Goal: Task Accomplishment & Management: Complete application form

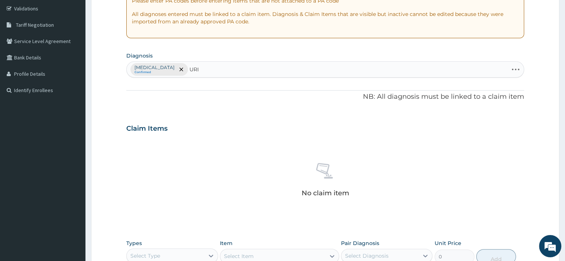
type input "URIN"
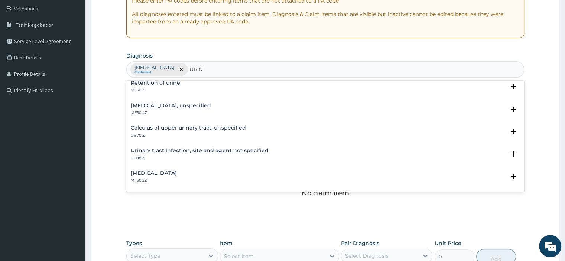
scroll to position [74, 0]
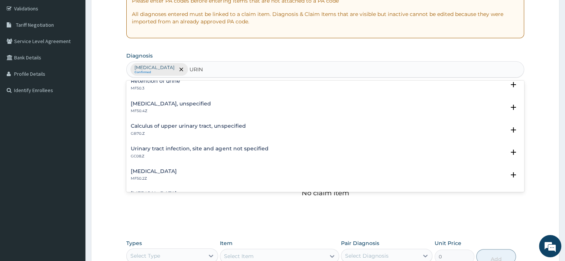
click at [205, 151] on h4 "Urinary tract infection, site and agent not specified" at bounding box center [199, 149] width 137 height 6
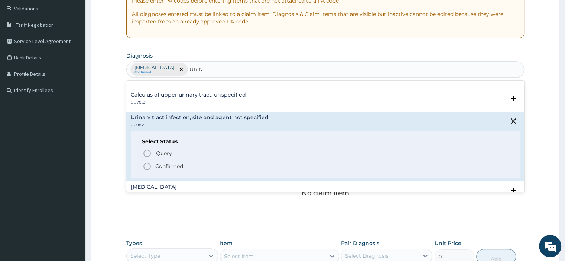
scroll to position [149, 0]
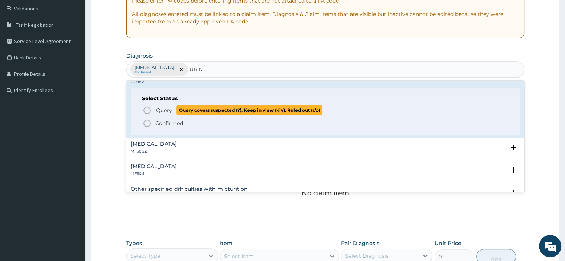
click at [149, 110] on icon "status option query" at bounding box center [147, 110] width 9 height 9
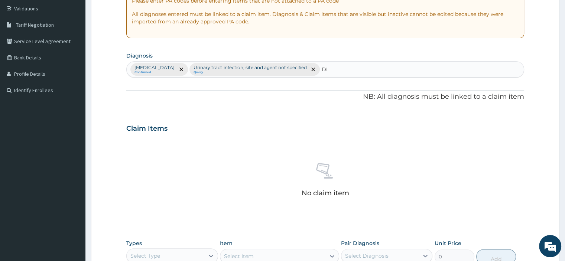
type input "D"
click at [405, 69] on div "Plasmodium vivax malaria without complication Confirmed Urinary tract infection…" at bounding box center [325, 70] width 397 height 16
type input "G"
type input "M"
type input "DM"
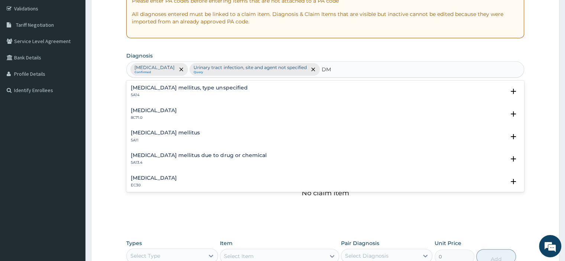
click at [180, 85] on h4 "Diabetes mellitus, type unspecified" at bounding box center [189, 88] width 117 height 6
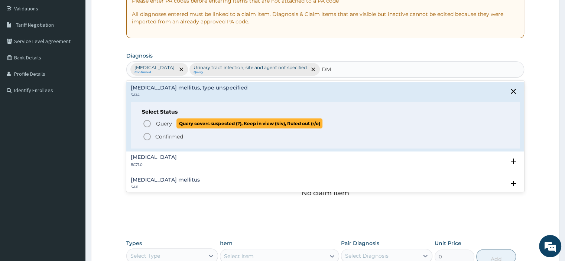
click at [146, 123] on icon "status option query" at bounding box center [147, 123] width 9 height 9
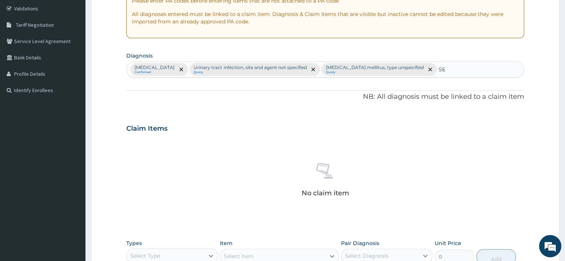
type input "S"
type input "COLI"
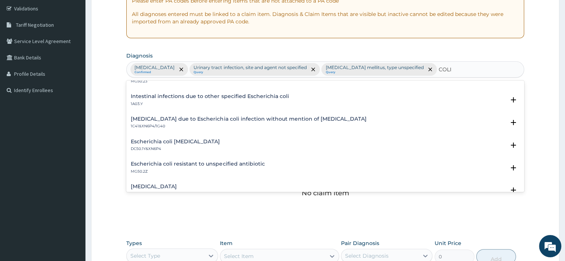
scroll to position [334, 0]
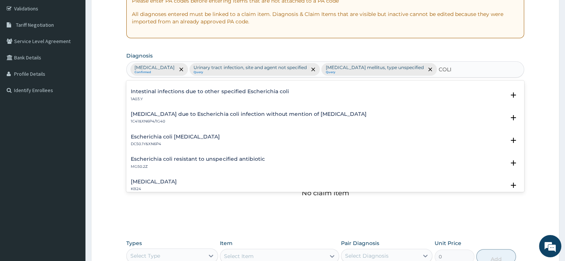
click at [209, 115] on h4 "Sepsis due to Escherichia coli infection without mention of septic shock" at bounding box center [248, 114] width 235 height 6
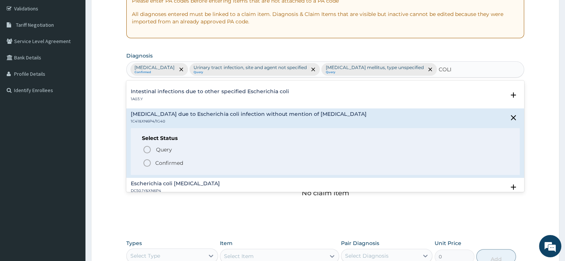
click at [147, 163] on icon "status option filled" at bounding box center [147, 163] width 9 height 9
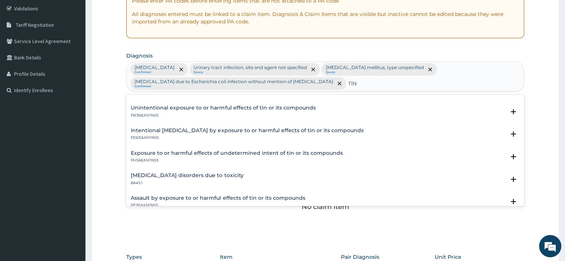
scroll to position [72, 0]
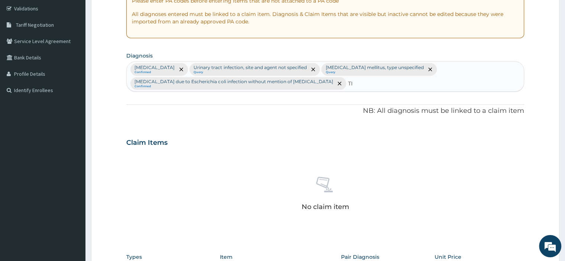
type input "T"
type input "PEDI"
click at [149, 102] on h4 "[MEDICAL_DATA]" at bounding box center [154, 102] width 46 height 6
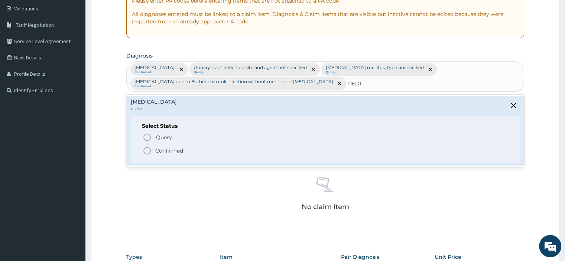
click at [150, 149] on icon "status option filled" at bounding box center [147, 150] width 9 height 9
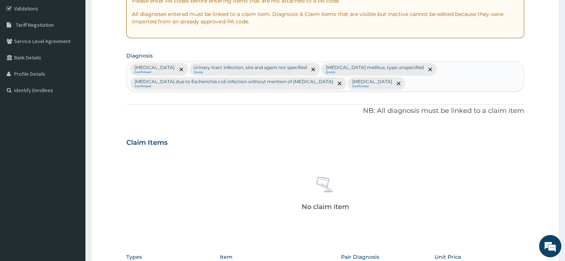
scroll to position [212, 0]
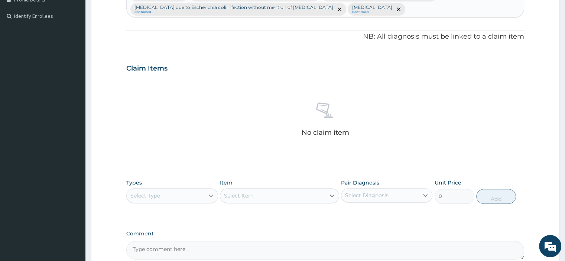
click at [212, 194] on icon at bounding box center [210, 195] width 7 height 7
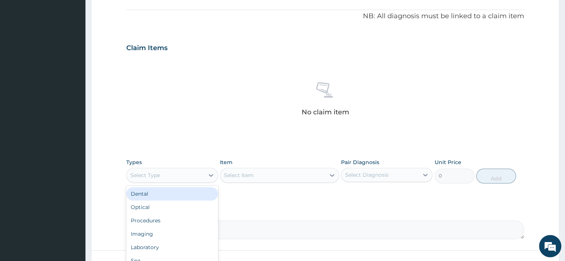
scroll to position [286, 0]
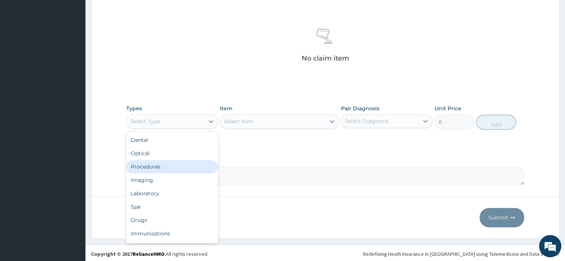
click at [165, 164] on div "Procedures" at bounding box center [171, 166] width 91 height 13
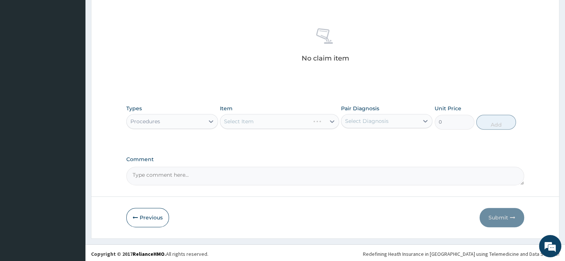
click at [247, 120] on div "Select Item" at bounding box center [279, 121] width 119 height 15
click at [254, 123] on div "Select Item" at bounding box center [279, 121] width 119 height 15
drag, startPoint x: 252, startPoint y: 123, endPoint x: 257, endPoint y: 124, distance: 4.2
click at [257, 124] on div "Select Item" at bounding box center [279, 121] width 119 height 15
click at [282, 126] on div "Select Item" at bounding box center [279, 121] width 119 height 15
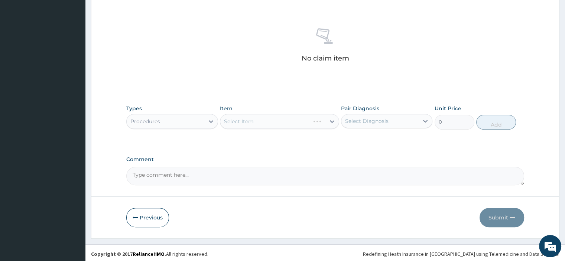
click at [274, 118] on div "Select Item" at bounding box center [279, 121] width 119 height 15
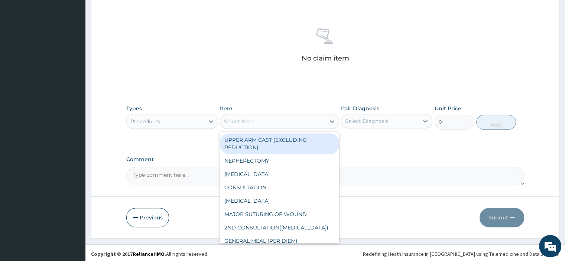
click at [245, 123] on div "Select Item" at bounding box center [239, 121] width 30 height 7
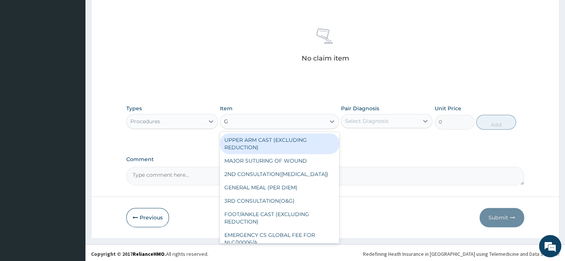
type input "GP"
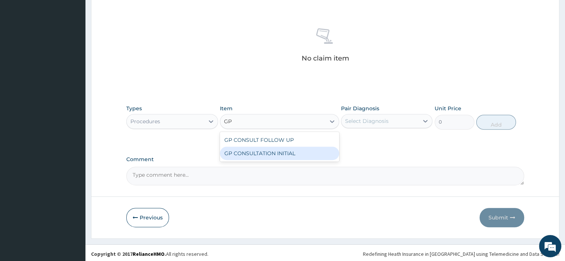
drag, startPoint x: 271, startPoint y: 154, endPoint x: 349, endPoint y: 136, distance: 80.1
click at [273, 151] on div "GP CONSULTATION INITIAL" at bounding box center [279, 153] width 119 height 13
type input "2000"
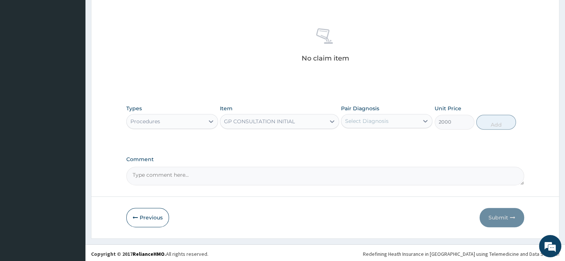
drag, startPoint x: 379, startPoint y: 120, endPoint x: 375, endPoint y: 128, distance: 8.7
click at [380, 120] on div "Select Diagnosis" at bounding box center [366, 120] width 43 height 7
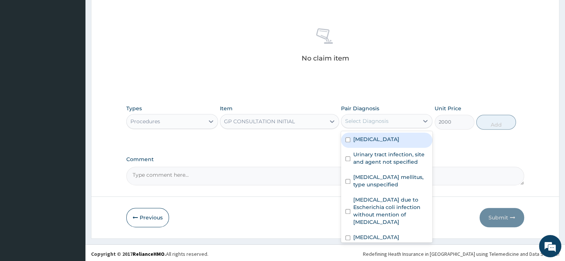
click at [369, 143] on label "Plasmodium vivax malaria without complication" at bounding box center [376, 139] width 46 height 7
checkbox input "true"
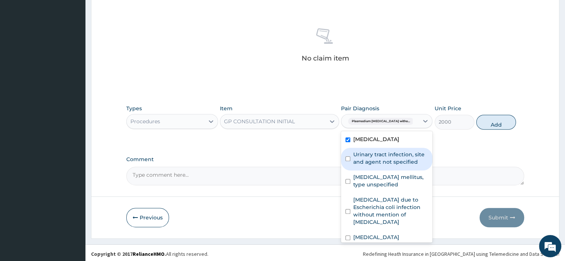
click at [369, 166] on label "Urinary tract infection, site and agent not specified" at bounding box center [390, 158] width 75 height 15
checkbox input "true"
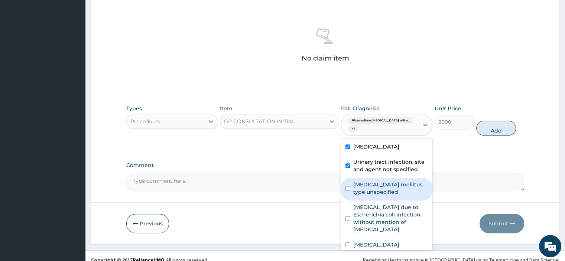
click at [367, 196] on label "Diabetes mellitus, type unspecified" at bounding box center [390, 188] width 75 height 15
checkbox input "true"
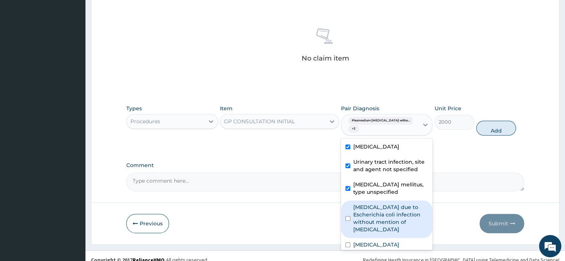
click at [374, 233] on label "Sepsis due to Escherichia coli infection without mention of septic shock" at bounding box center [390, 218] width 75 height 30
checkbox input "true"
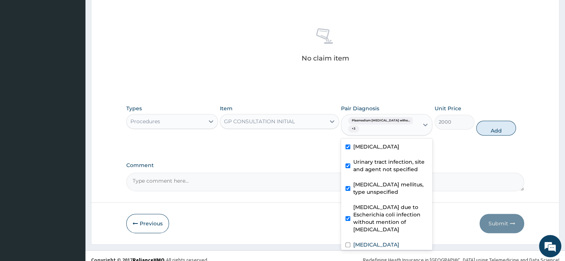
scroll to position [19, 0]
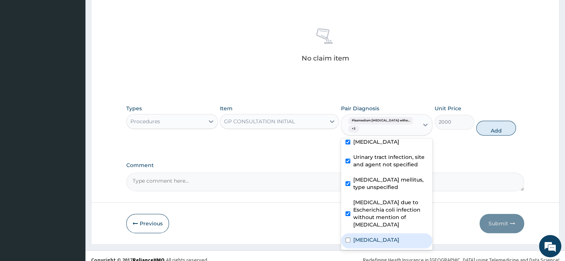
click at [368, 237] on label "Dermatophytosis of foot" at bounding box center [376, 239] width 46 height 7
checkbox input "true"
click at [486, 128] on button "Add" at bounding box center [496, 128] width 40 height 15
type input "0"
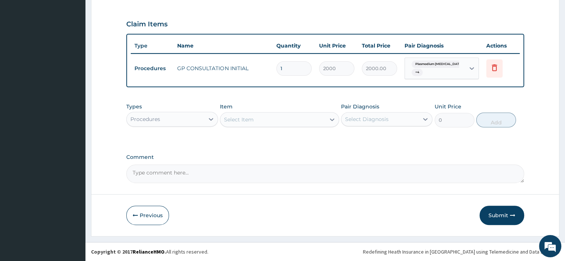
scroll to position [255, 0]
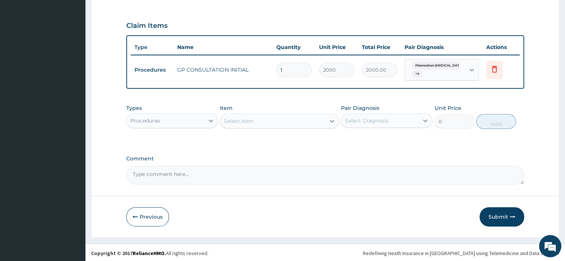
click at [193, 120] on div "Procedures" at bounding box center [165, 121] width 77 height 12
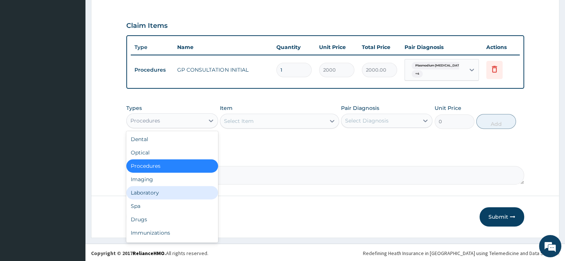
click at [163, 193] on div "Laboratory" at bounding box center [171, 192] width 91 height 13
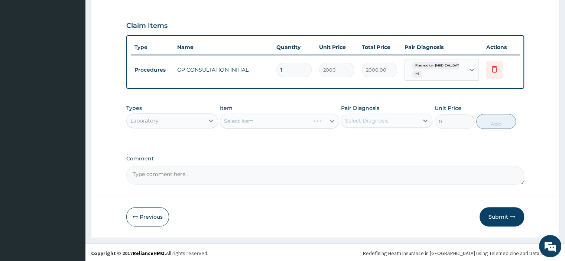
click at [250, 120] on div "Select Item" at bounding box center [279, 121] width 119 height 15
click at [241, 118] on div "Select Item" at bounding box center [279, 121] width 119 height 15
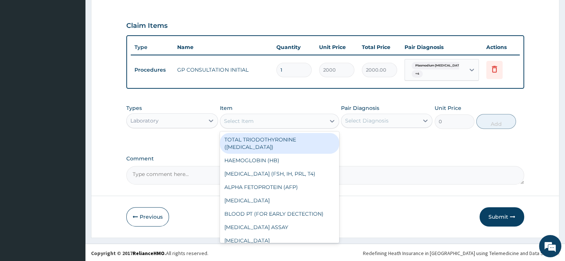
click at [260, 120] on div "Select Item" at bounding box center [272, 121] width 105 height 12
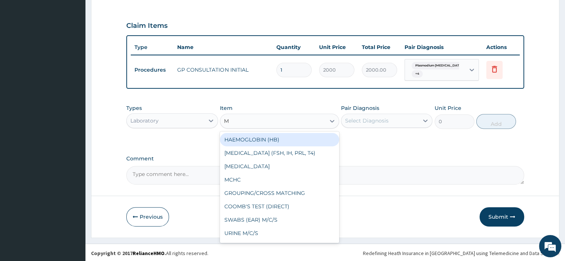
type input "MP"
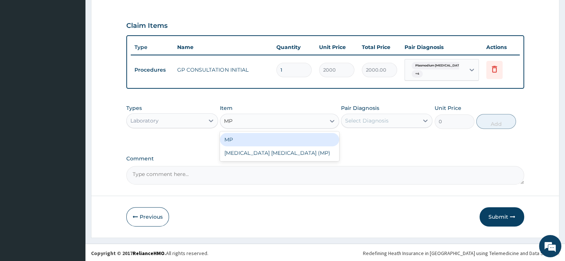
click at [271, 137] on div "MP" at bounding box center [279, 139] width 119 height 13
type input "1000"
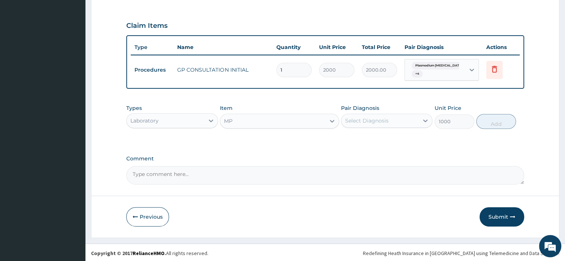
click at [385, 120] on div "Select Diagnosis" at bounding box center [366, 120] width 43 height 7
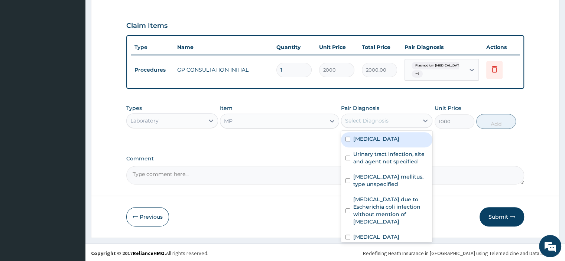
click at [389, 140] on label "Plasmodium vivax malaria without complication" at bounding box center [376, 138] width 46 height 7
checkbox input "true"
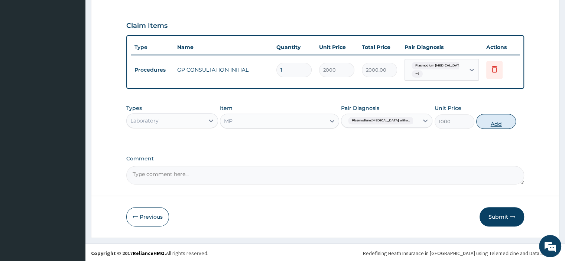
click at [490, 120] on button "Add" at bounding box center [496, 121] width 40 height 15
type input "0"
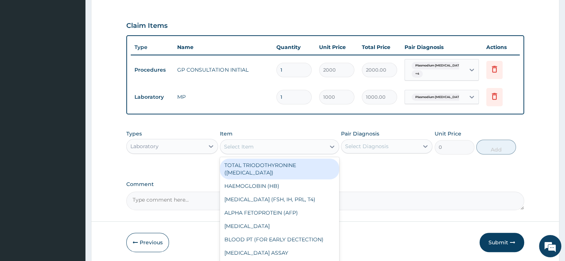
click at [234, 143] on div "Select Item" at bounding box center [239, 146] width 30 height 7
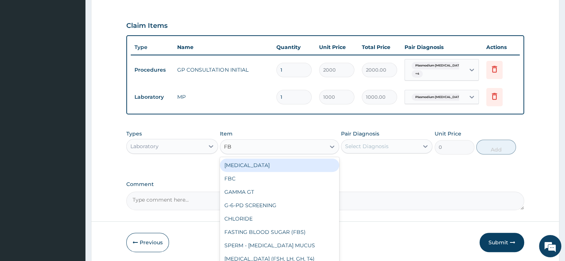
type input "FBC"
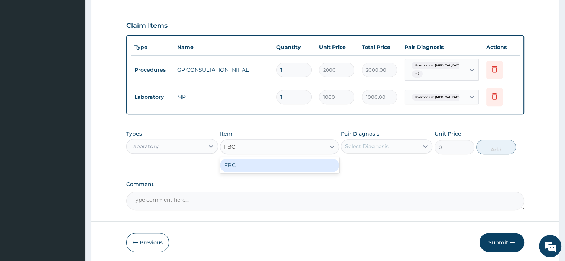
click at [237, 162] on div "FBC" at bounding box center [279, 165] width 119 height 13
type input "2000"
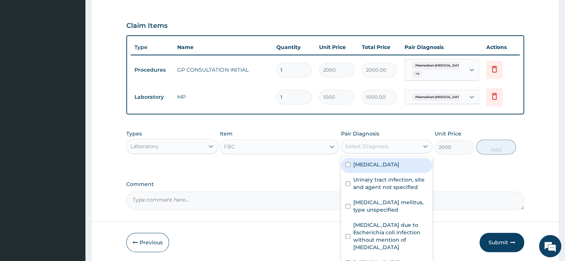
click at [364, 148] on div "Select Diagnosis" at bounding box center [366, 146] width 43 height 7
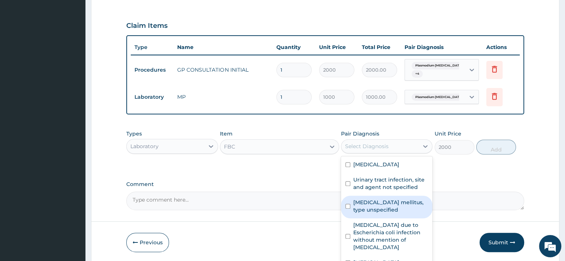
scroll to position [19, 0]
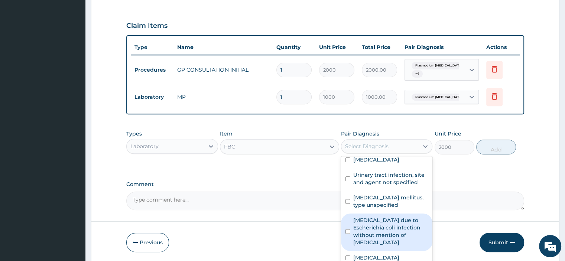
click at [376, 239] on label "Sepsis due to Escherichia coli infection without mention of septic shock" at bounding box center [390, 231] width 75 height 30
checkbox input "true"
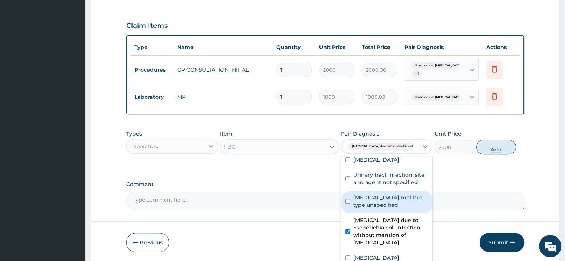
click at [499, 145] on button "Add" at bounding box center [496, 147] width 40 height 15
type input "0"
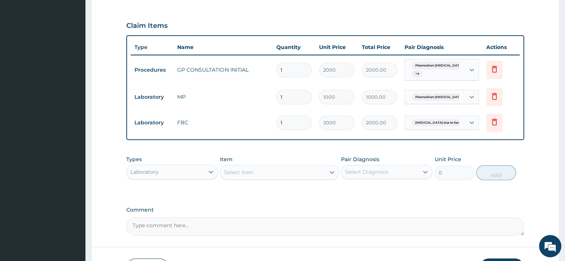
drag, startPoint x: 270, startPoint y: 157, endPoint x: 270, endPoint y: 164, distance: 6.7
click at [270, 157] on div "Item Select Item" at bounding box center [279, 168] width 119 height 25
click at [255, 179] on div "Types Laboratory Item Select Item Pair Diagnosis Select Diagnosis Unit Price 0 …" at bounding box center [324, 168] width 397 height 32
click at [255, 172] on div "Select Item" at bounding box center [272, 172] width 105 height 12
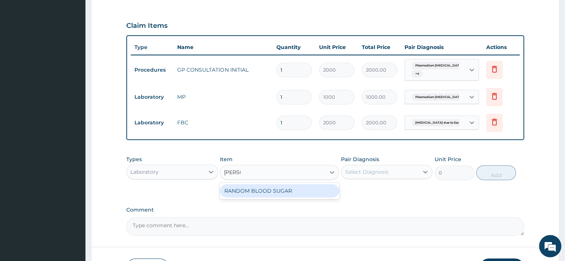
type input "RANDOM"
click at [288, 190] on div "RANDOM BLOOD SUGAR" at bounding box center [279, 190] width 119 height 13
type input "700"
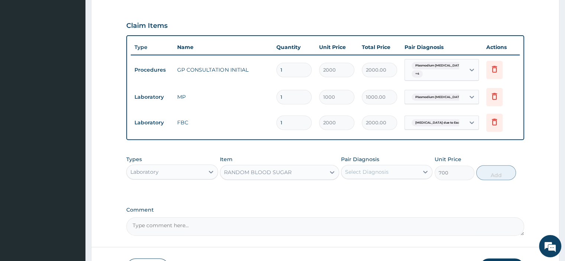
click at [353, 171] on div "Select Diagnosis" at bounding box center [366, 171] width 43 height 7
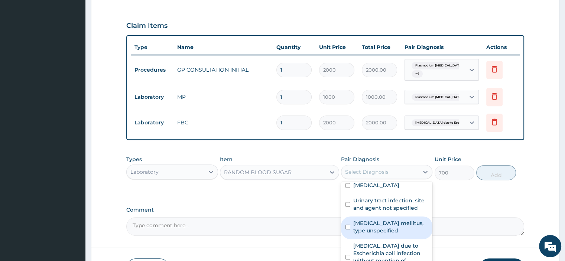
click at [376, 231] on label "Diabetes mellitus, type unspecified" at bounding box center [390, 226] width 75 height 15
checkbox input "true"
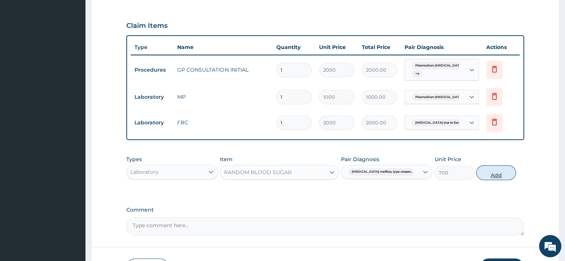
click at [496, 172] on button "Add" at bounding box center [496, 172] width 40 height 15
type input "0"
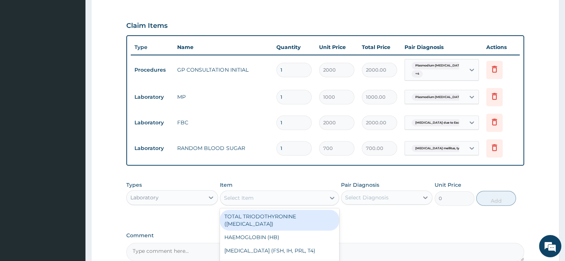
click at [242, 196] on div "Select Item" at bounding box center [239, 197] width 30 height 7
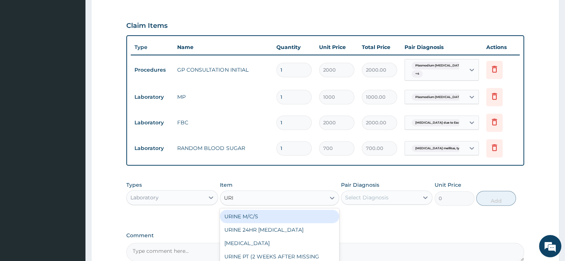
type input "URIN"
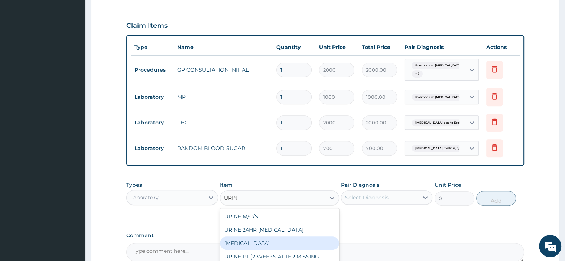
click at [255, 243] on div "URINALYSIS" at bounding box center [279, 243] width 119 height 13
type input "700"
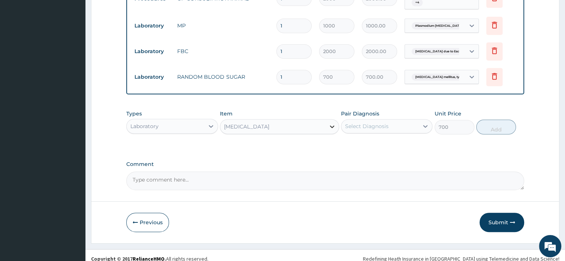
scroll to position [331, 0]
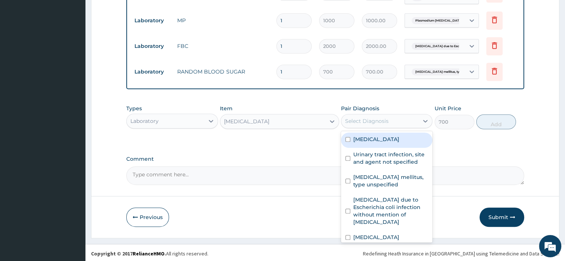
click at [352, 117] on div "Select Diagnosis" at bounding box center [366, 120] width 43 height 7
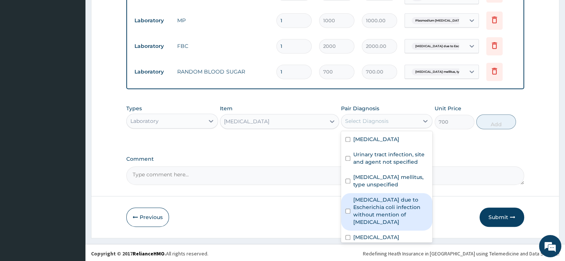
scroll to position [19, 0]
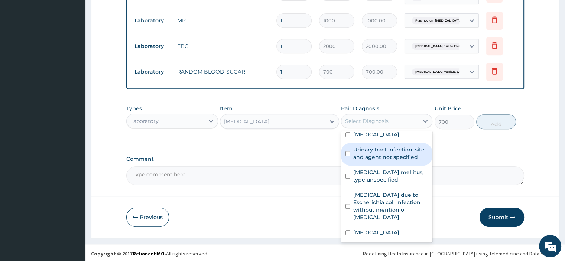
click at [372, 147] on label "Urinary tract infection, site and agent not specified" at bounding box center [390, 153] width 75 height 15
checkbox input "true"
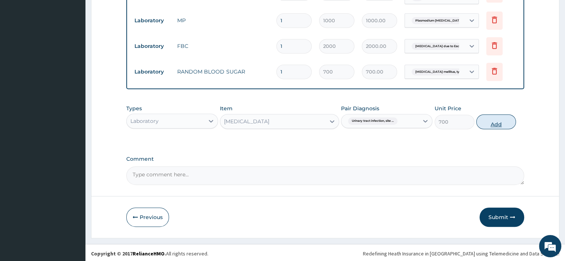
click at [510, 118] on button "Add" at bounding box center [496, 121] width 40 height 15
type input "0"
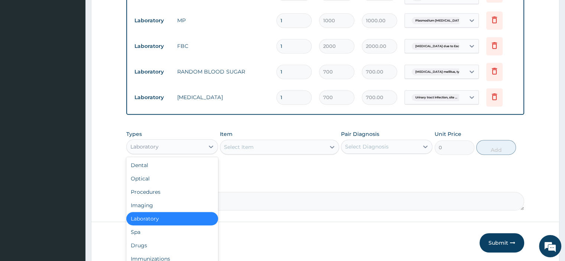
click at [186, 144] on div "Laboratory" at bounding box center [165, 147] width 77 height 12
click at [148, 244] on div "Drugs" at bounding box center [171, 245] width 91 height 13
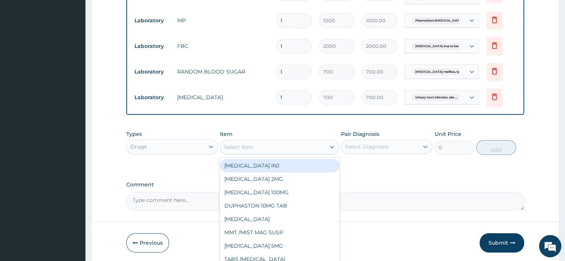
click at [242, 150] on div "Select Item" at bounding box center [272, 147] width 105 height 12
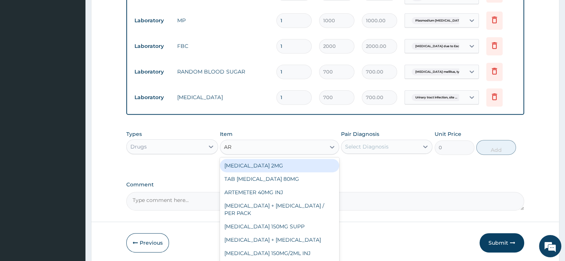
type input "ART"
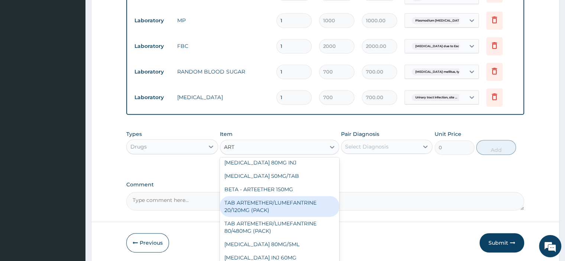
scroll to position [149, 0]
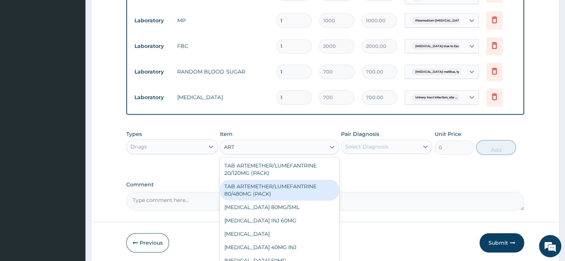
click at [285, 188] on div "TAB ARTEMETHER/LUMEFANTRINE 80/480MG (PACK)" at bounding box center [279, 190] width 119 height 21
type input "1600"
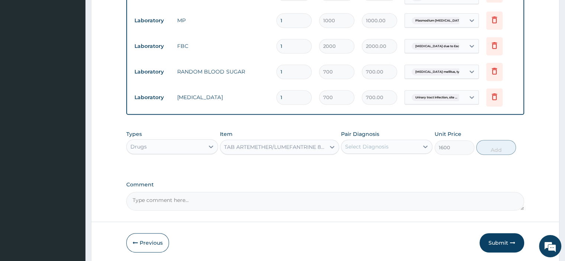
click at [380, 144] on div "Select Diagnosis" at bounding box center [366, 146] width 43 height 7
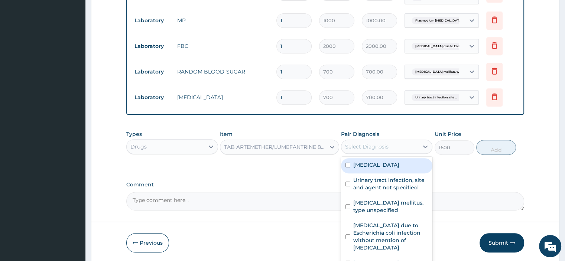
click at [382, 169] on label "Plasmodium vivax malaria without complication" at bounding box center [376, 164] width 46 height 7
checkbox input "true"
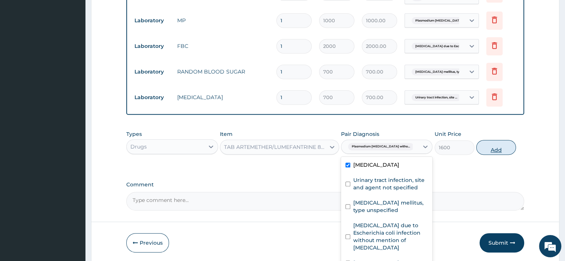
click at [486, 144] on button "Add" at bounding box center [496, 147] width 40 height 15
type input "0"
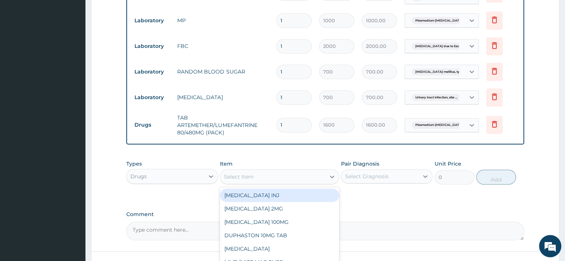
drag, startPoint x: 221, startPoint y: 173, endPoint x: 229, endPoint y: 177, distance: 8.3
click at [225, 175] on div "Select Item" at bounding box center [272, 177] width 105 height 12
type input "IBUPR"
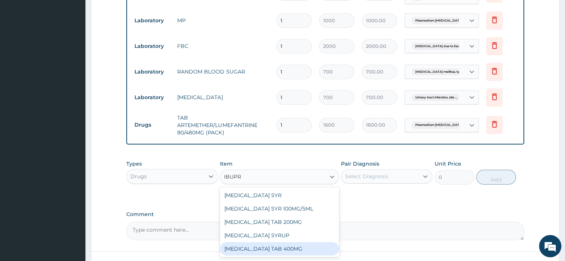
click at [283, 251] on div "IBUPROFEN TAB 400MG" at bounding box center [279, 248] width 119 height 13
type input "20"
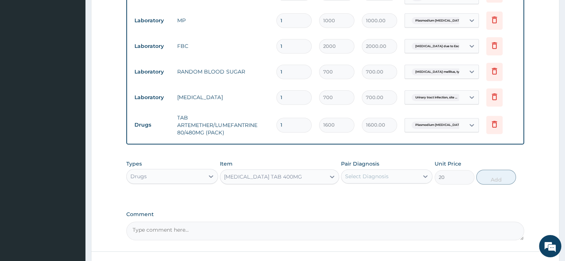
click at [382, 175] on div "Select Diagnosis" at bounding box center [366, 176] width 43 height 7
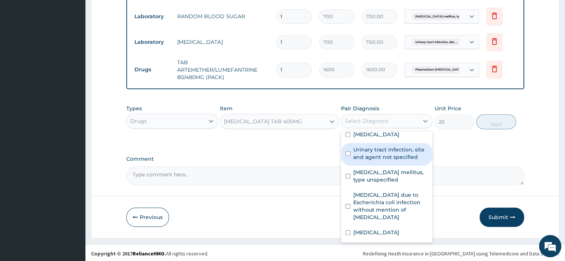
scroll to position [0, 0]
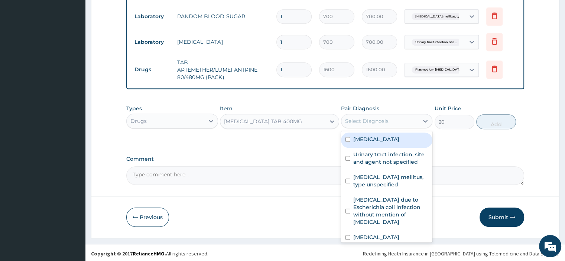
click at [384, 143] on label "Plasmodium vivax malaria without complication" at bounding box center [376, 139] width 46 height 7
checkbox input "true"
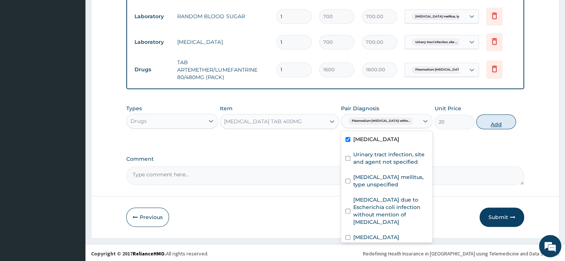
click at [510, 120] on button "Add" at bounding box center [496, 121] width 40 height 15
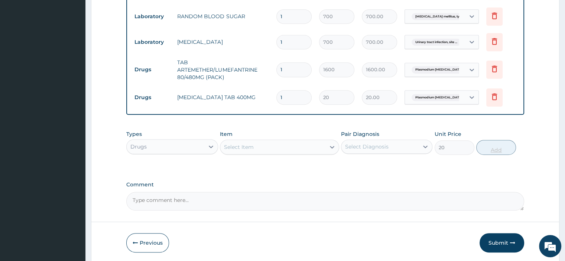
type input "0"
click at [491, 96] on icon at bounding box center [494, 96] width 9 height 9
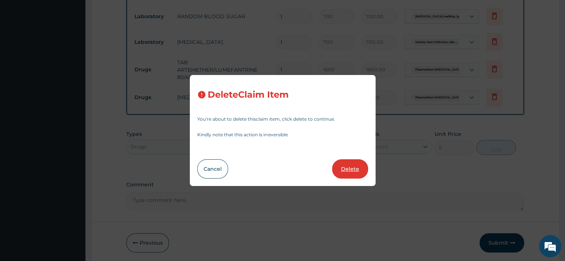
click at [352, 166] on button "Delete" at bounding box center [350, 168] width 36 height 19
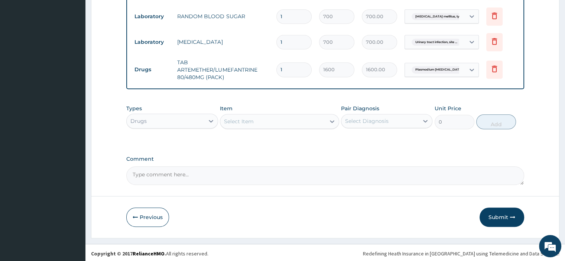
click at [266, 122] on div "Select Item" at bounding box center [272, 121] width 105 height 12
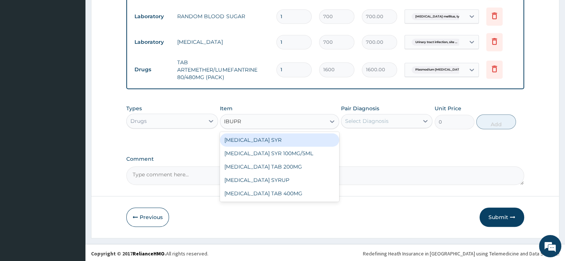
type input "IBUPRO"
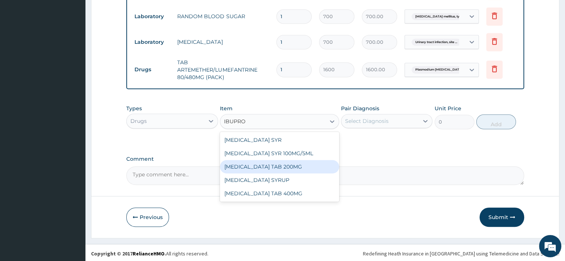
click at [279, 167] on div "IBUPROFEN TAB 200MG" at bounding box center [279, 166] width 119 height 13
type input "12.5"
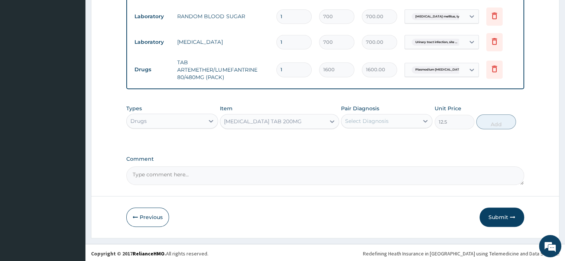
click at [361, 125] on div "Select Diagnosis" at bounding box center [379, 121] width 77 height 12
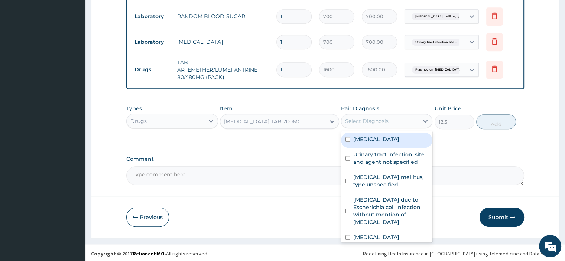
click at [385, 141] on label "Plasmodium vivax malaria without complication" at bounding box center [376, 139] width 46 height 7
checkbox input "true"
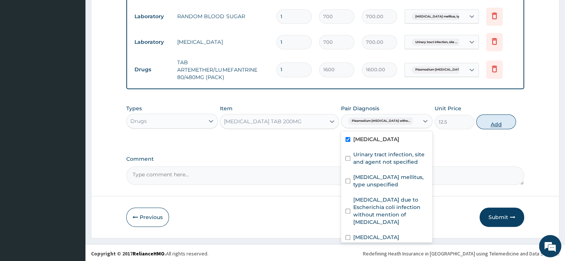
click at [493, 120] on button "Add" at bounding box center [496, 121] width 40 height 15
type input "0"
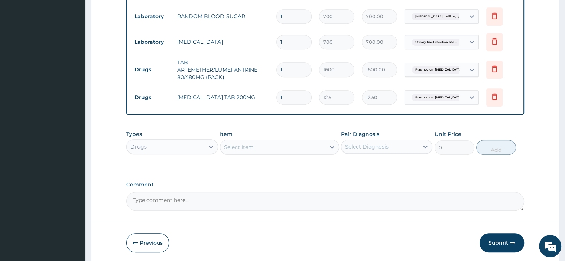
type input "0.00"
type input "2"
type input "25.00"
type input "20"
type input "250.00"
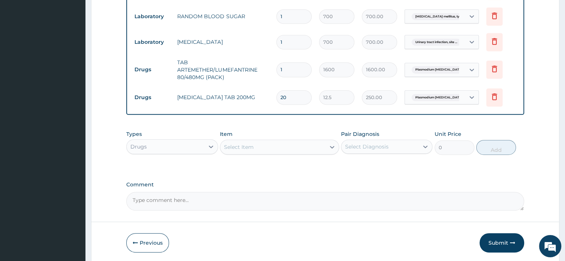
type input "20"
click at [241, 149] on div "Select Item" at bounding box center [272, 147] width 105 height 12
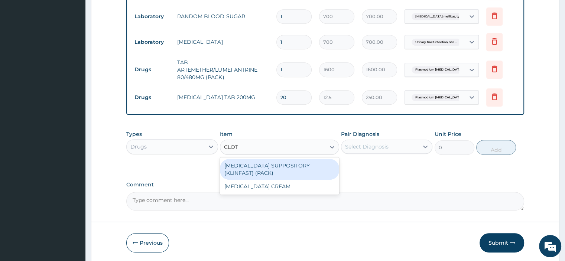
type input "CLOTR"
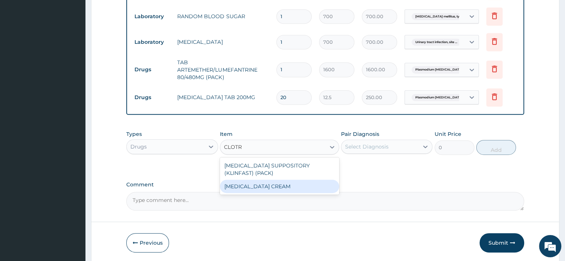
drag, startPoint x: 270, startPoint y: 180, endPoint x: 276, endPoint y: 170, distance: 11.7
click at [269, 180] on div "CLOTRIMAZOLE CREAM" at bounding box center [279, 186] width 119 height 13
type input "450"
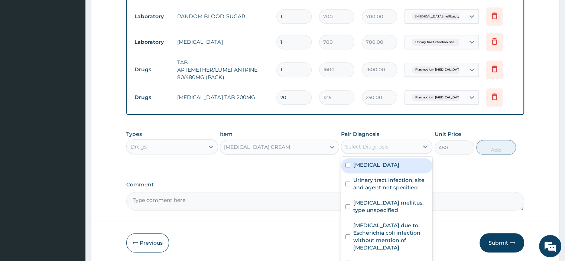
click at [392, 144] on div "Select Diagnosis" at bounding box center [379, 147] width 77 height 12
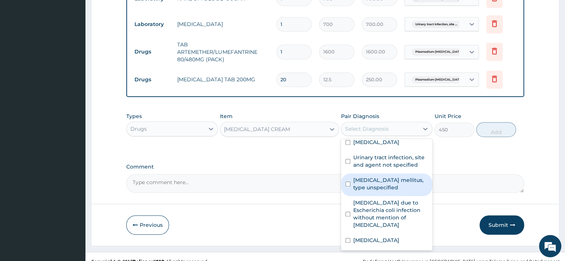
scroll to position [412, 0]
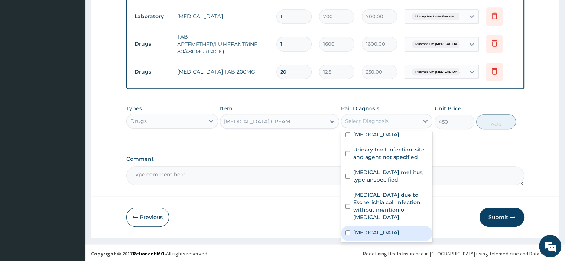
drag, startPoint x: 388, startPoint y: 232, endPoint x: 446, endPoint y: 190, distance: 71.5
click at [388, 232] on label "Dermatophytosis of foot" at bounding box center [376, 232] width 46 height 7
checkbox input "true"
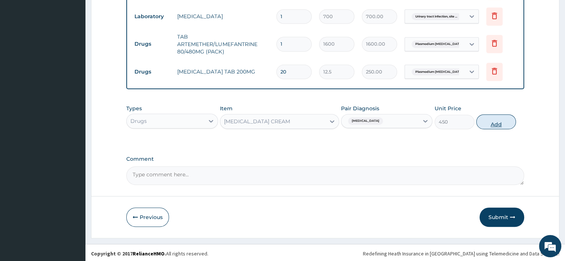
click at [493, 118] on button "Add" at bounding box center [496, 121] width 40 height 15
type input "0"
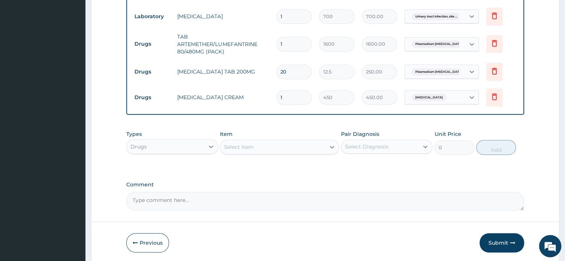
click at [242, 132] on div "Item Select Item" at bounding box center [279, 142] width 119 height 25
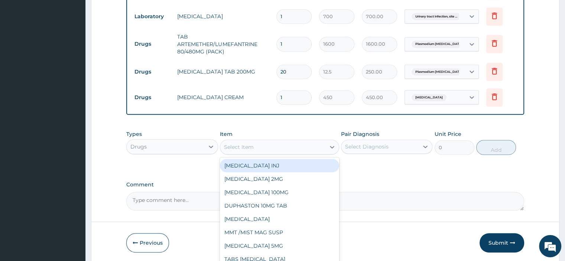
click at [250, 147] on div "Select Item" at bounding box center [239, 146] width 30 height 7
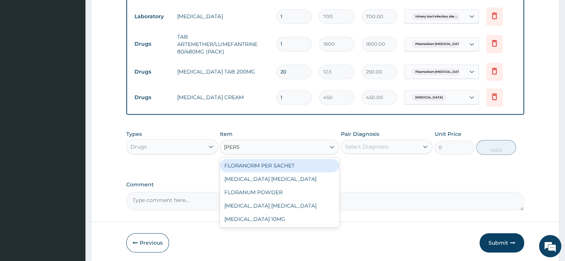
type input "LORAT"
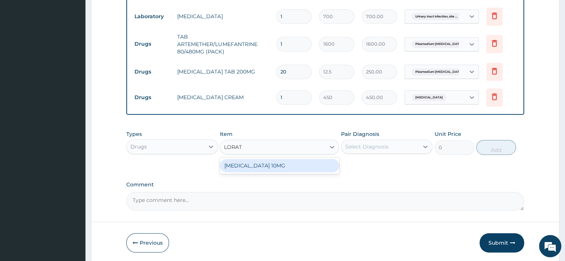
click at [257, 163] on div "LORATADINE 10MG" at bounding box center [279, 165] width 119 height 13
type input "30"
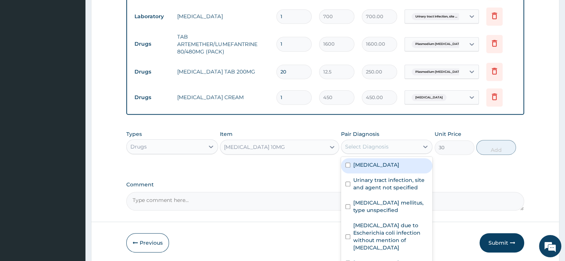
click at [408, 144] on div "Select Diagnosis" at bounding box center [379, 147] width 77 height 12
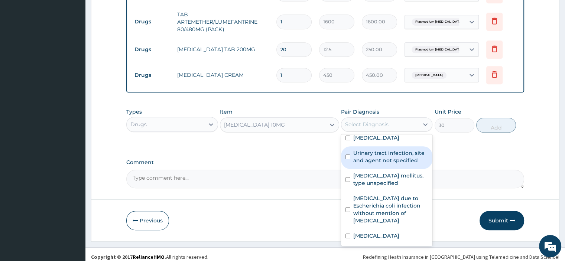
scroll to position [438, 0]
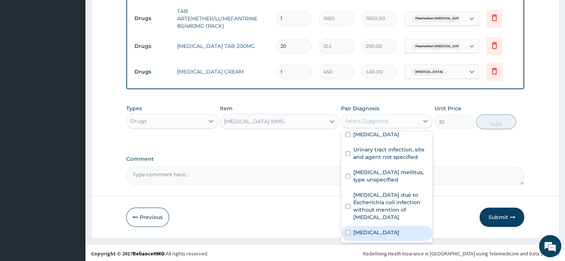
click at [379, 229] on label "Dermatophytosis of foot" at bounding box center [376, 232] width 46 height 7
checkbox input "true"
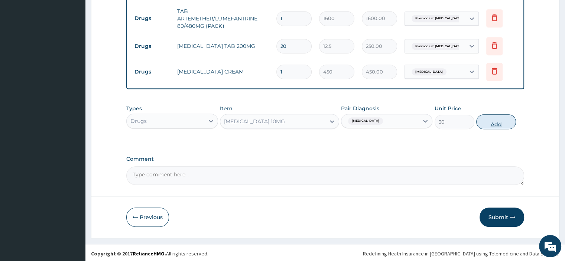
click at [487, 117] on button "Add" at bounding box center [496, 121] width 40 height 15
type input "0"
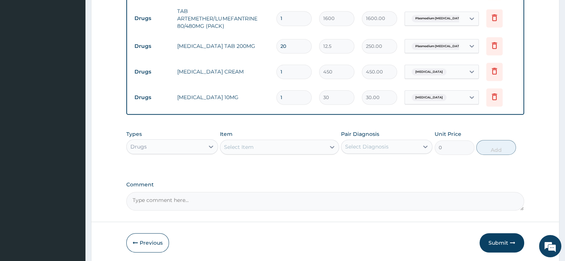
type input "0.00"
type input "7"
type input "210.00"
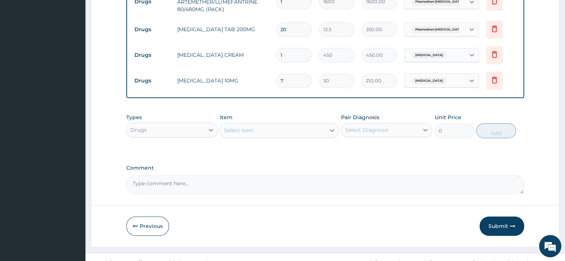
scroll to position [463, 0]
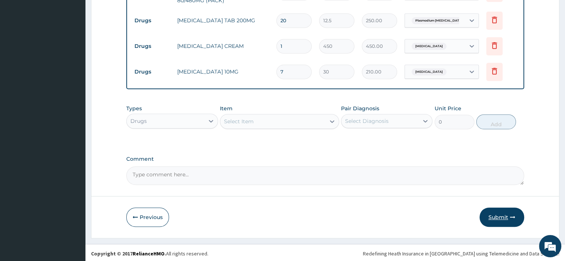
type input "7"
click at [509, 211] on button "Submit" at bounding box center [501, 217] width 45 height 19
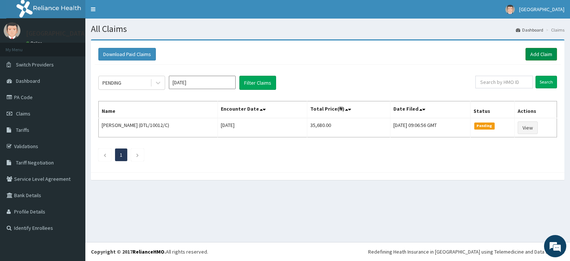
click at [542, 56] on link "Add Claim" at bounding box center [542, 54] width 32 height 13
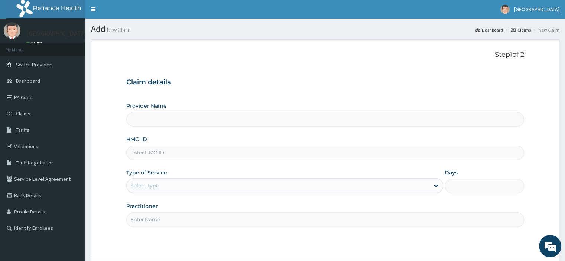
paste input "CWP/10201/D"
type input "CWP/10201/D"
click at [146, 182] on div "Select type" at bounding box center [144, 185] width 29 height 7
type input "Peter and Grace Medical centre"
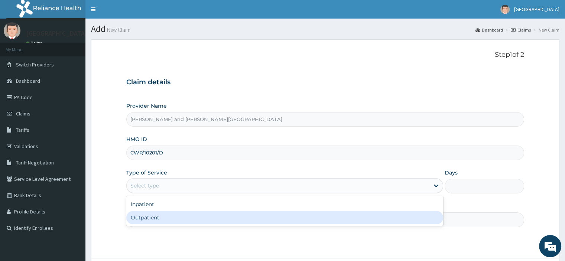
click at [153, 219] on div "Outpatient" at bounding box center [284, 217] width 317 height 13
type input "1"
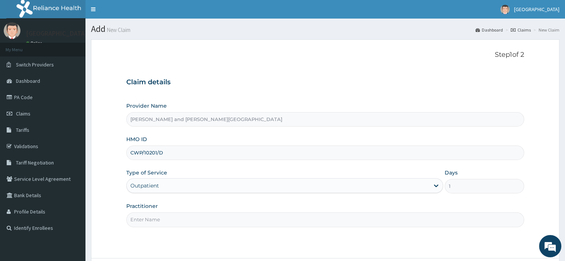
click at [155, 221] on input "Practitioner" at bounding box center [324, 219] width 397 height 14
click at [141, 217] on input "Practitioner" at bounding box center [324, 219] width 397 height 14
type input "DR EMEGHARA DARLYNTON"
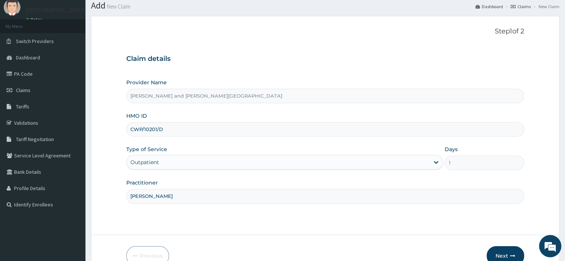
scroll to position [63, 0]
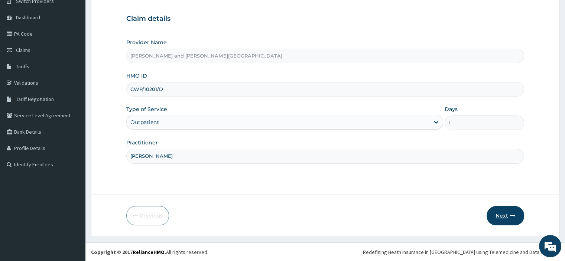
click at [506, 209] on button "Next" at bounding box center [505, 215] width 38 height 19
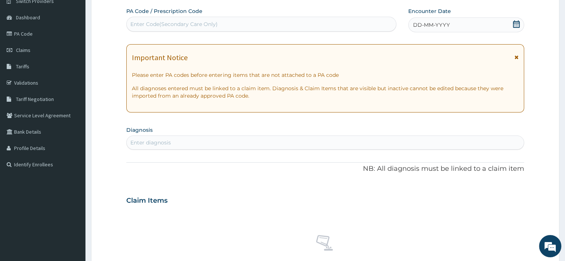
click at [156, 142] on div "Enter diagnosis" at bounding box center [150, 142] width 40 height 7
type input "FEVER"
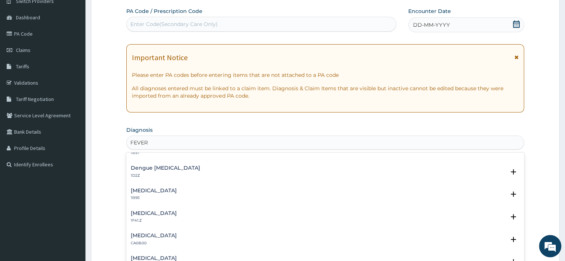
scroll to position [408, 0]
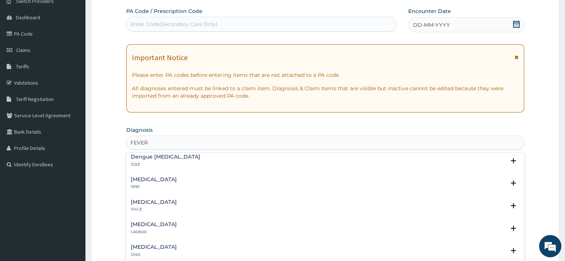
click at [177, 203] on h4 "[MEDICAL_DATA]" at bounding box center [154, 202] width 46 height 6
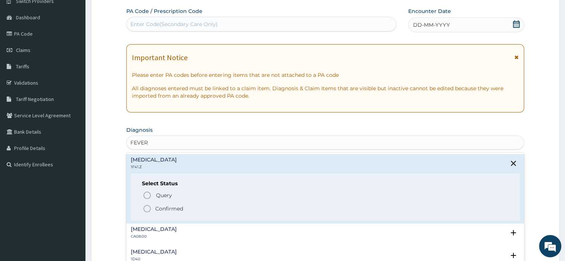
scroll to position [483, 0]
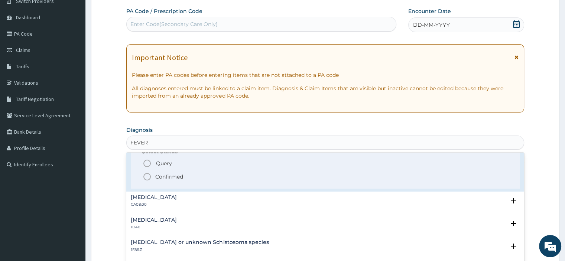
click at [146, 176] on icon "status option filled" at bounding box center [147, 176] width 9 height 9
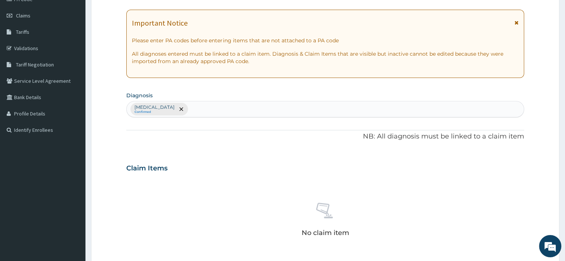
scroll to position [138, 0]
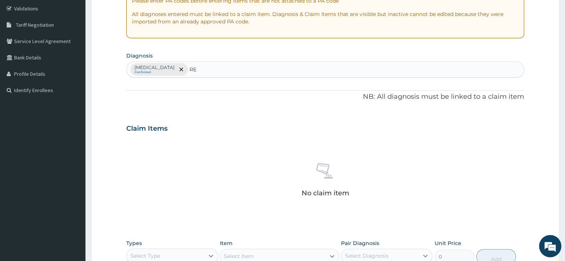
type input "R"
type input "UPPER"
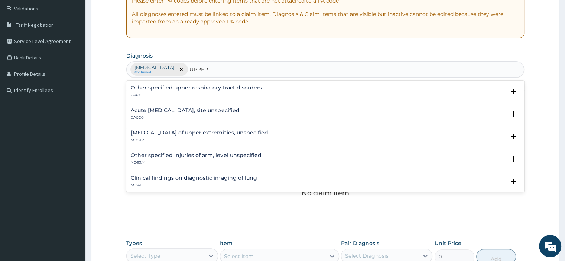
click at [204, 111] on h4 "Acute upper respiratory infection, site unspecified" at bounding box center [185, 111] width 108 height 6
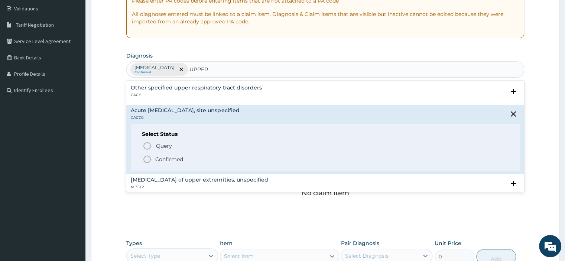
drag, startPoint x: 145, startPoint y: 158, endPoint x: 175, endPoint y: 117, distance: 51.3
click at [145, 158] on icon "status option filled" at bounding box center [147, 159] width 9 height 9
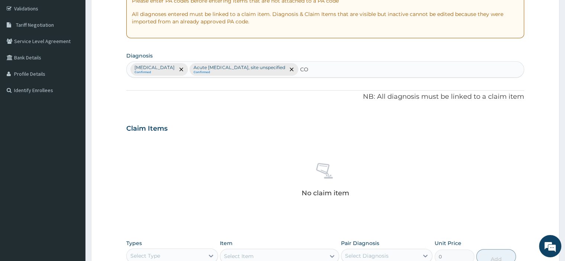
type input "C"
type input "S"
type input "ACUTE"
click at [412, 71] on div "Plasmodium vivax malaria without complication Confirmed Acute upper respiratory…" at bounding box center [325, 70] width 397 height 16
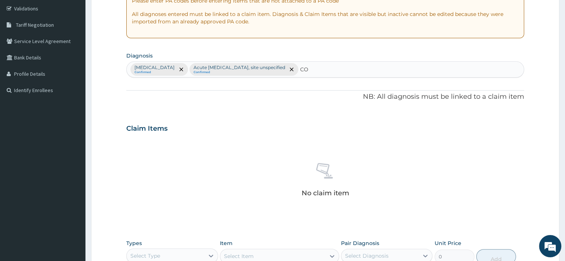
type input "C"
type input "OTHER"
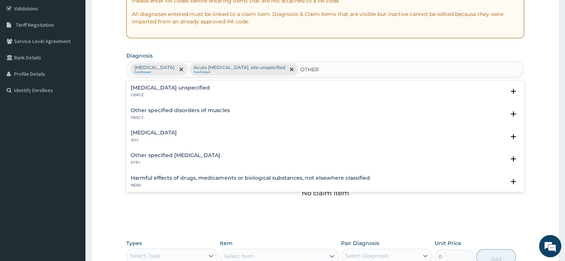
click at [177, 133] on h4 "Other specified viral diseases" at bounding box center [154, 133] width 46 height 6
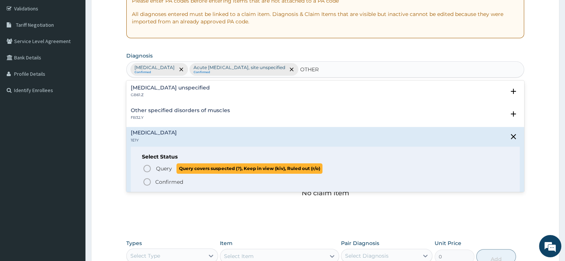
click at [147, 166] on icon "status option query" at bounding box center [147, 168] width 9 height 9
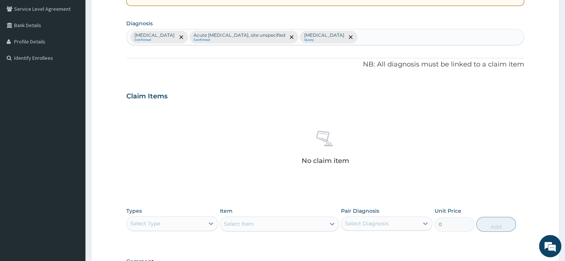
scroll to position [249, 0]
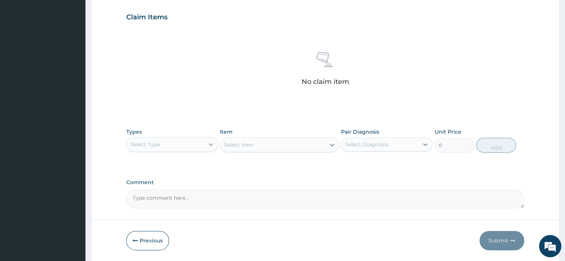
click at [207, 147] on icon at bounding box center [210, 144] width 7 height 7
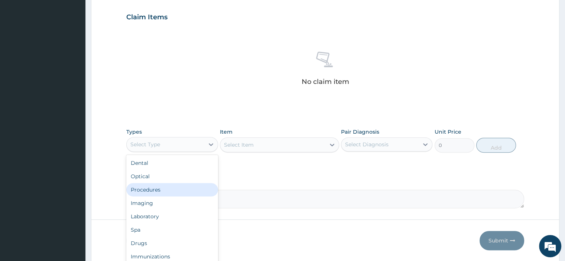
click at [151, 190] on div "Procedures" at bounding box center [171, 189] width 91 height 13
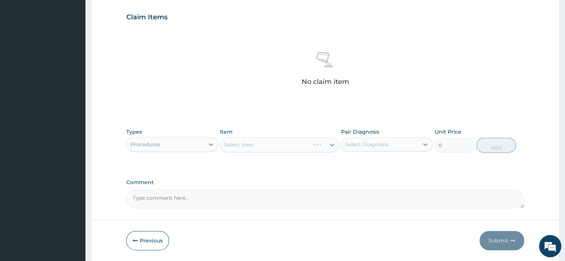
click at [252, 151] on div "Select Item" at bounding box center [279, 144] width 119 height 15
click at [262, 146] on div "Select Item" at bounding box center [279, 144] width 119 height 15
click at [261, 145] on div "Select Item" at bounding box center [279, 144] width 119 height 15
click at [247, 145] on div "Select Item" at bounding box center [279, 144] width 119 height 15
click at [265, 141] on div "Select Item" at bounding box center [272, 145] width 105 height 12
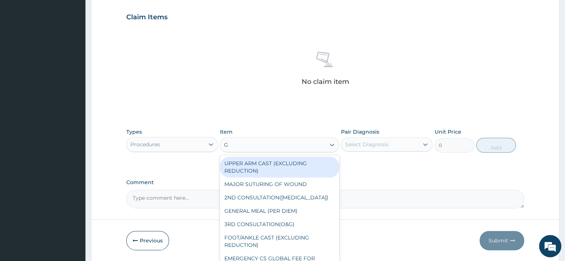
type input "GP"
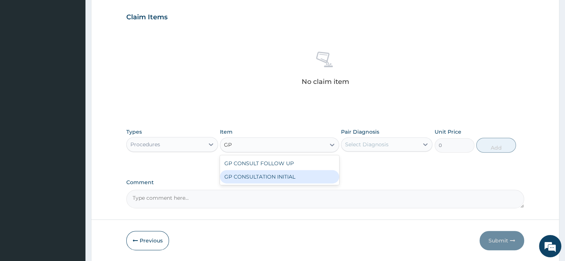
drag, startPoint x: 277, startPoint y: 179, endPoint x: 366, endPoint y: 160, distance: 91.8
click at [277, 179] on div "GP CONSULTATION INITIAL" at bounding box center [279, 176] width 119 height 13
type input "2000"
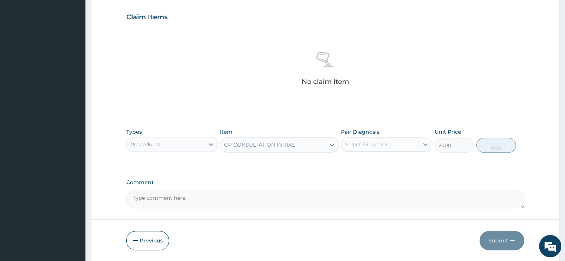
click at [396, 139] on div "Select Diagnosis" at bounding box center [379, 144] width 77 height 12
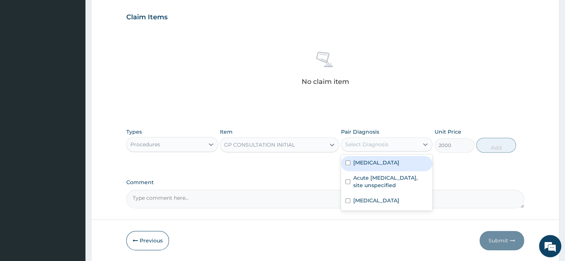
click at [367, 166] on label "Plasmodium vivax malaria without complication" at bounding box center [376, 162] width 46 height 7
checkbox input "true"
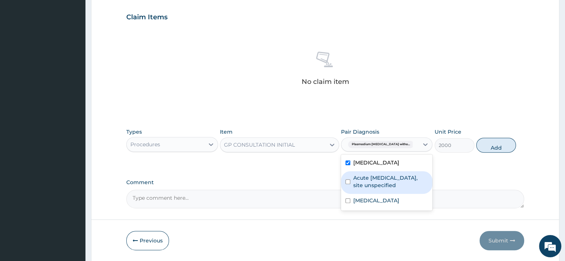
click at [363, 189] on label "Acute upper respiratory infection, site unspecified" at bounding box center [390, 181] width 75 height 15
checkbox input "true"
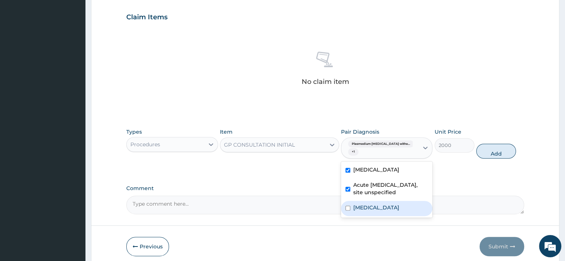
click at [361, 211] on label "Other specified viral diseases" at bounding box center [376, 207] width 46 height 7
checkbox input "true"
click at [492, 149] on button "Add" at bounding box center [496, 151] width 40 height 15
type input "0"
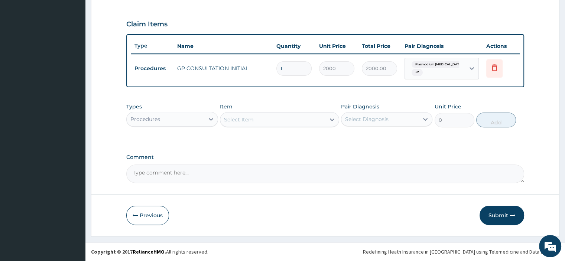
scroll to position [241, 0]
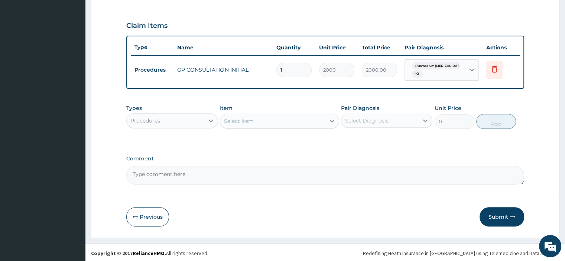
click at [193, 122] on div "Procedures" at bounding box center [165, 121] width 77 height 12
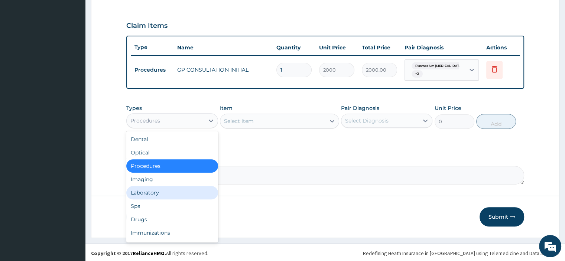
click at [162, 193] on div "Laboratory" at bounding box center [171, 192] width 91 height 13
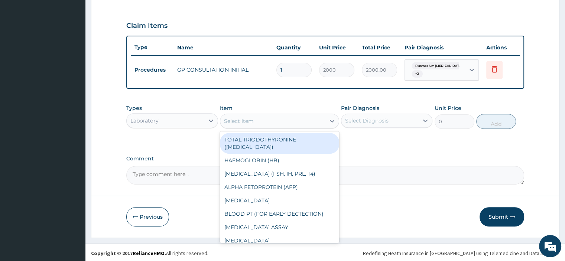
click at [264, 120] on div "Select Item" at bounding box center [272, 121] width 105 height 12
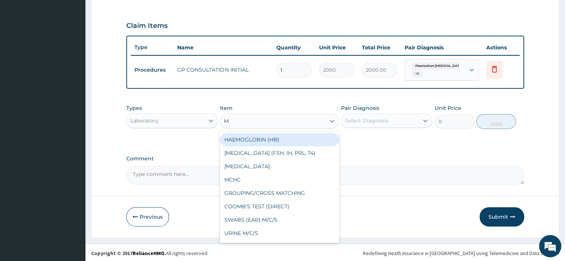
type input "MP"
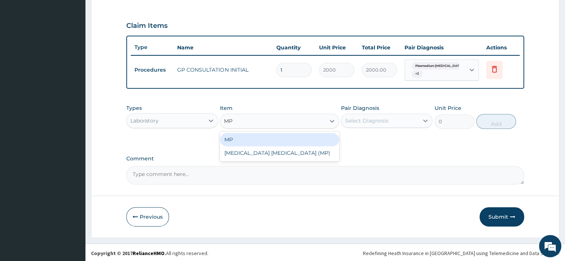
click at [263, 144] on div "MP" at bounding box center [279, 139] width 119 height 13
type input "1000"
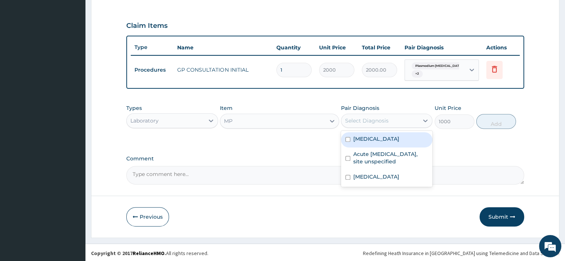
click at [382, 115] on div "Select Diagnosis" at bounding box center [379, 121] width 77 height 12
click at [370, 143] on label "Plasmodium vivax malaria without complication" at bounding box center [376, 138] width 46 height 7
checkbox input "true"
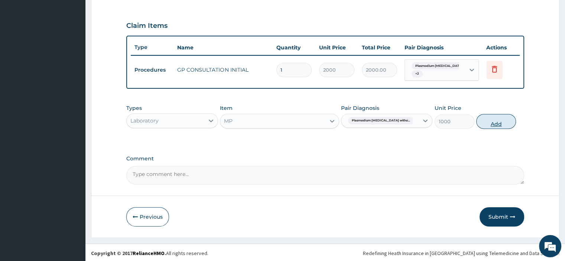
click at [490, 122] on button "Add" at bounding box center [496, 121] width 40 height 15
type input "0"
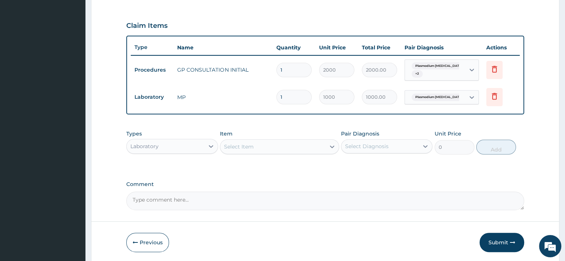
click at [238, 149] on div "Select Item" at bounding box center [239, 146] width 30 height 7
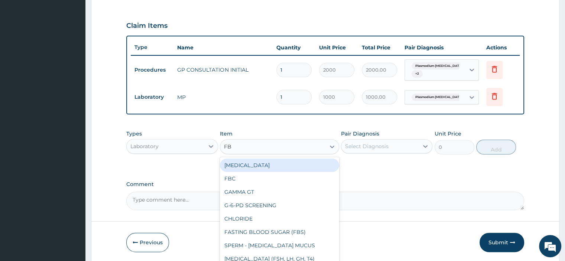
type input "FBC"
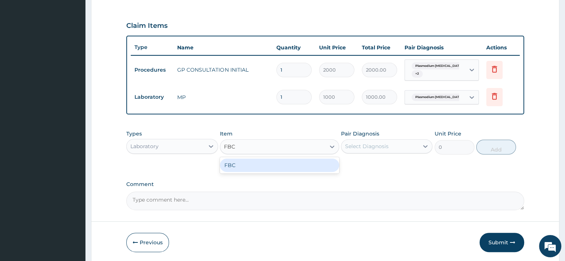
click at [241, 168] on div "FBC" at bounding box center [279, 165] width 119 height 13
type input "2000"
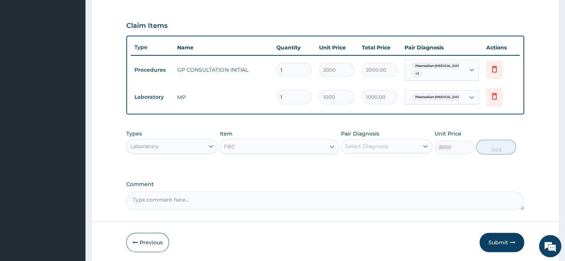
click at [378, 147] on div "Select Diagnosis" at bounding box center [366, 146] width 43 height 7
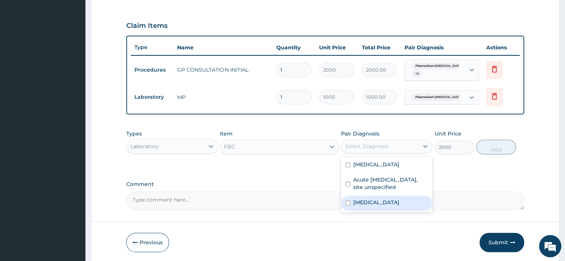
click at [391, 206] on label "Other specified viral diseases" at bounding box center [376, 202] width 46 height 7
checkbox input "true"
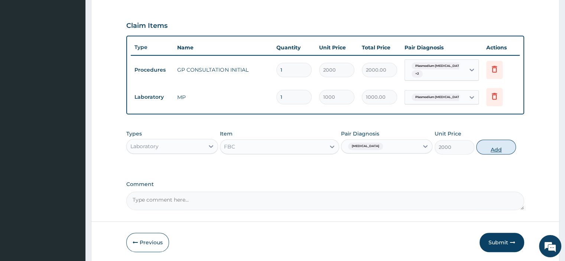
click at [489, 145] on button "Add" at bounding box center [496, 147] width 40 height 15
type input "0"
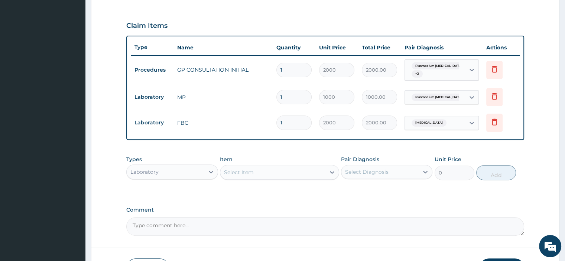
click at [155, 168] on div "Laboratory" at bounding box center [144, 171] width 28 height 7
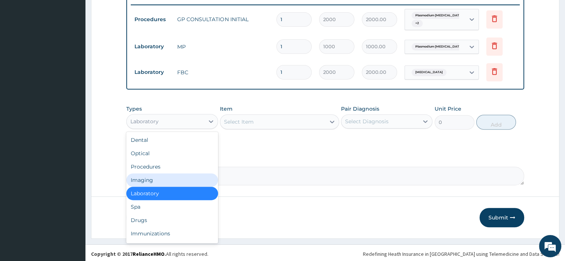
scroll to position [292, 0]
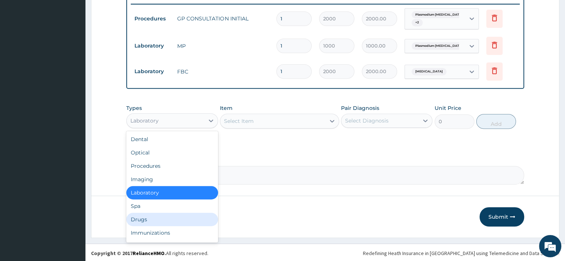
click at [154, 218] on div "Drugs" at bounding box center [171, 219] width 91 height 13
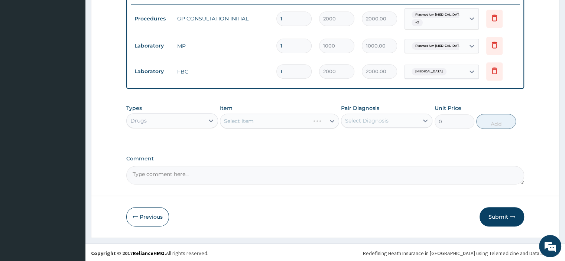
click at [252, 117] on div "Select Item" at bounding box center [279, 121] width 119 height 15
click at [264, 125] on div "Select Item" at bounding box center [272, 121] width 105 height 12
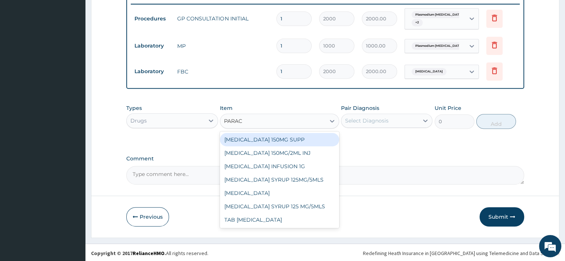
type input "PARACE"
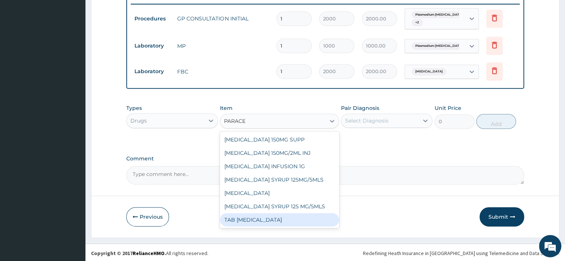
click at [290, 213] on div "TAB PARACETAMOL" at bounding box center [279, 219] width 119 height 13
type input "15"
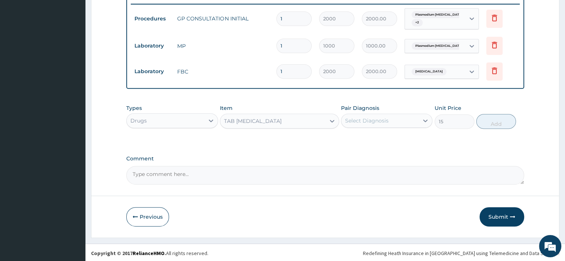
click at [367, 119] on div "Select Diagnosis" at bounding box center [366, 120] width 43 height 7
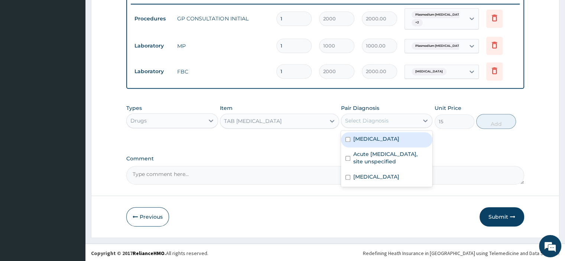
click at [369, 143] on label "Plasmodium vivax malaria without complication" at bounding box center [376, 138] width 46 height 7
checkbox input "true"
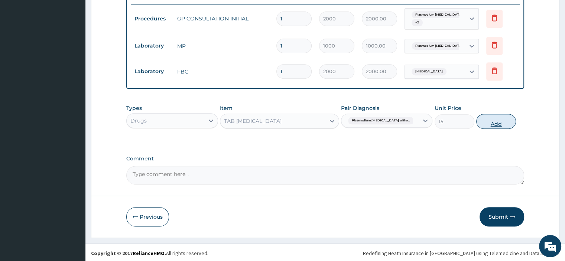
click at [496, 120] on button "Add" at bounding box center [496, 121] width 40 height 15
type input "0"
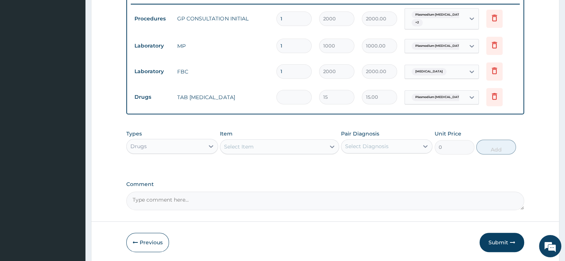
type input "0.00"
type input "9"
type input "135.00"
type input "9"
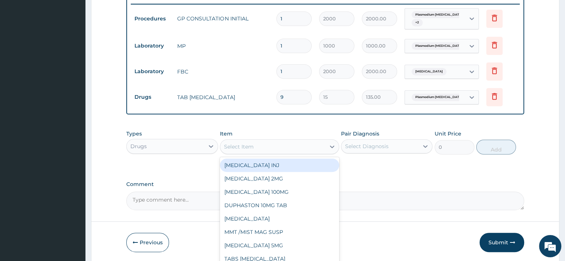
click at [254, 141] on div "Select Item" at bounding box center [272, 147] width 105 height 12
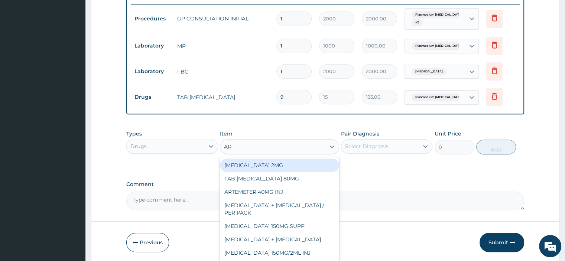
type input "ART"
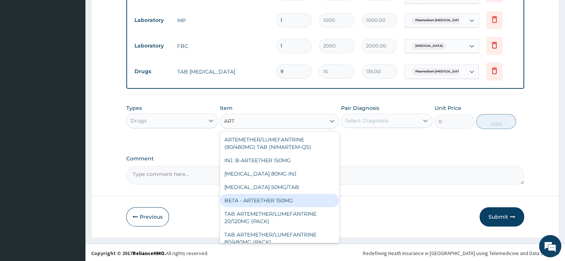
scroll to position [111, 0]
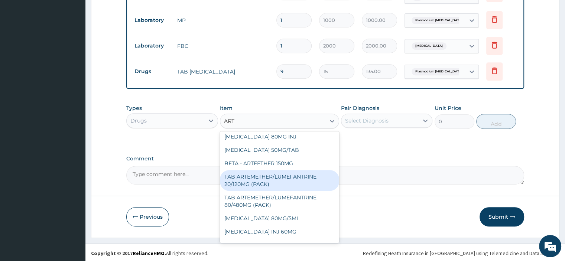
click at [290, 179] on div "TAB ARTEMETHER/LUMEFANTRINE 20/120MG (PACK)" at bounding box center [279, 180] width 119 height 21
type input "1500"
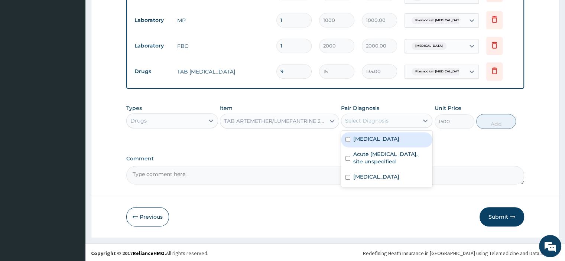
click at [376, 115] on div "Select Diagnosis" at bounding box center [379, 121] width 77 height 12
drag, startPoint x: 376, startPoint y: 141, endPoint x: 392, endPoint y: 135, distance: 16.8
click at [377, 141] on label "Plasmodium vivax malaria without complication" at bounding box center [376, 138] width 46 height 7
checkbox input "true"
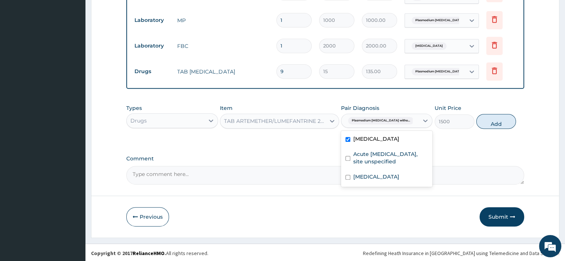
click at [491, 119] on button "Add" at bounding box center [496, 121] width 40 height 15
type input "0"
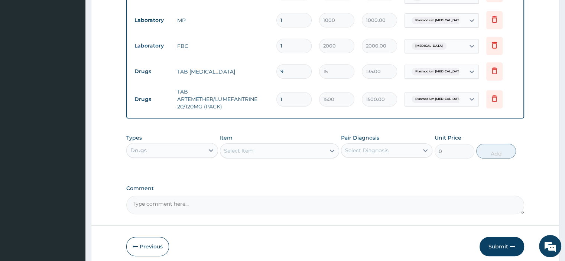
click at [256, 149] on div "Select Item" at bounding box center [272, 151] width 105 height 12
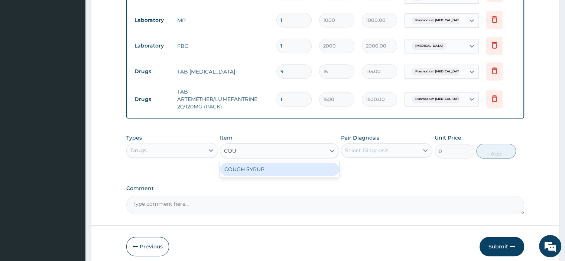
type input "COUGH"
click at [259, 172] on div "COUGH SYRUP" at bounding box center [279, 169] width 119 height 13
type input "700"
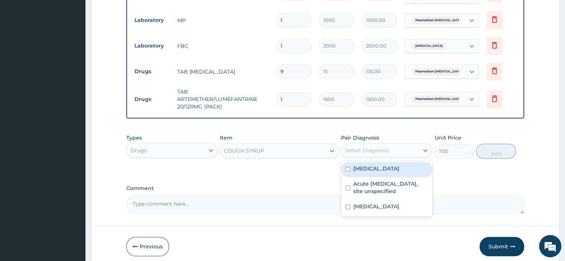
click at [373, 150] on div "Select Diagnosis" at bounding box center [366, 150] width 43 height 7
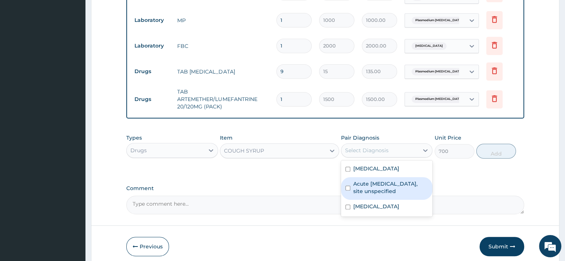
click at [397, 195] on label "Acute upper respiratory infection, site unspecified" at bounding box center [390, 187] width 75 height 15
checkbox input "true"
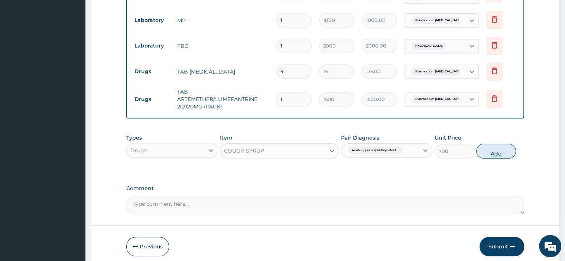
click at [503, 144] on button "Add" at bounding box center [496, 151] width 40 height 15
type input "0"
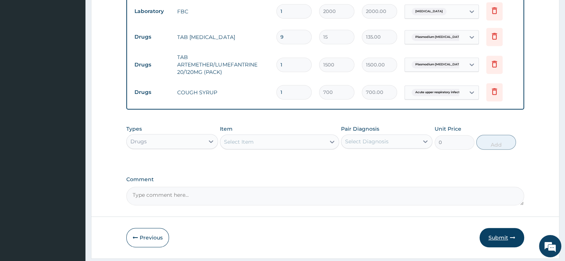
scroll to position [373, 0]
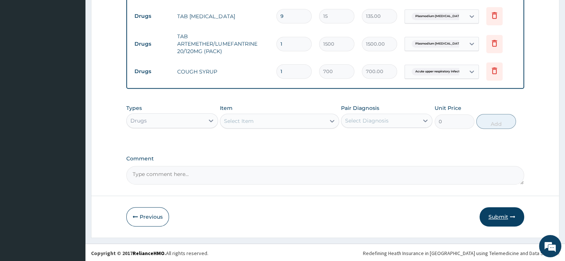
click at [506, 209] on button "Submit" at bounding box center [501, 216] width 45 height 19
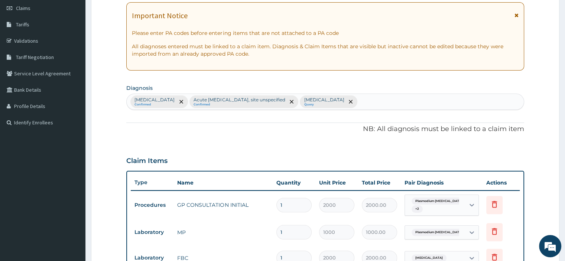
scroll to position [39, 0]
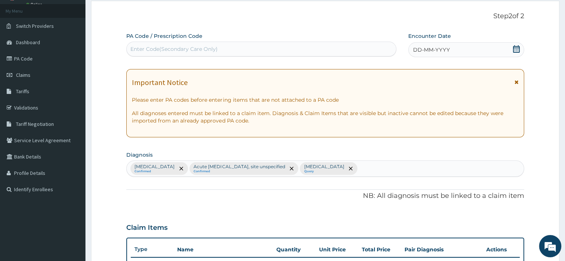
click at [511, 48] on div "DD-MM-YYYY" at bounding box center [465, 49] width 115 height 15
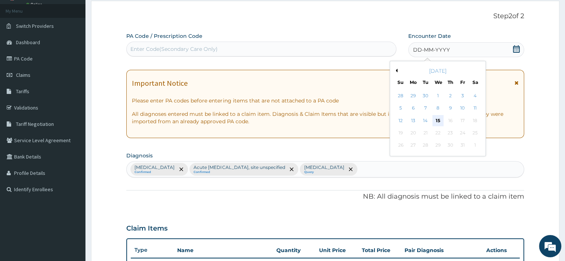
click at [441, 115] on div "15" at bounding box center [437, 120] width 11 height 11
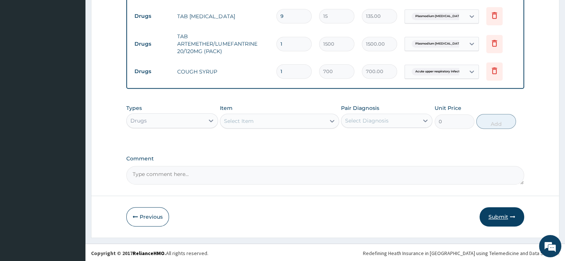
click at [502, 214] on button "Submit" at bounding box center [501, 216] width 45 height 19
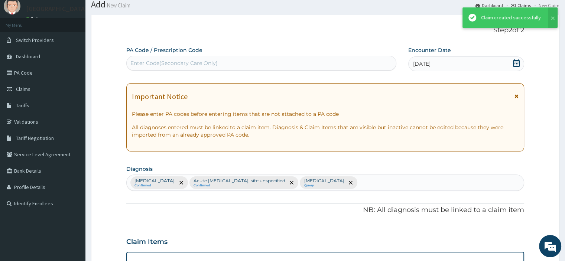
scroll to position [373, 0]
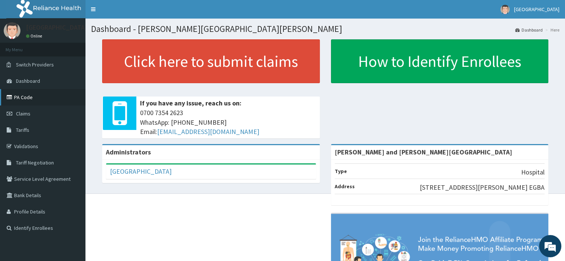
click at [33, 95] on link "PA Code" at bounding box center [42, 97] width 85 height 16
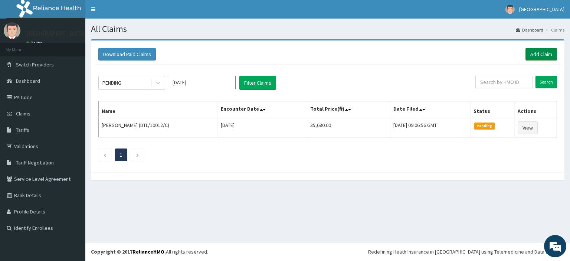
click at [545, 52] on link "Add Claim" at bounding box center [542, 54] width 32 height 13
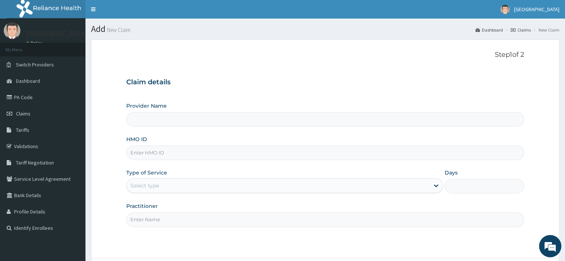
type input "[PERSON_NAME] and [PERSON_NAME][GEOGRAPHIC_DATA]"
paste input "EIS/10934/B"
type input "EIS/10934/B"
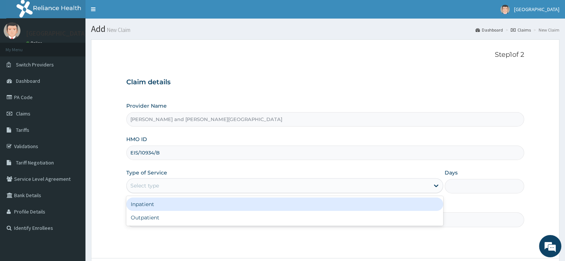
click at [159, 188] on div "Select type" at bounding box center [278, 186] width 303 height 12
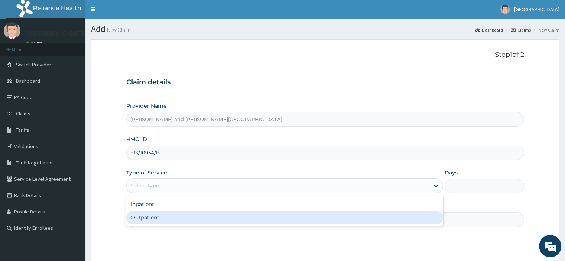
click at [160, 218] on div "Outpatient" at bounding box center [284, 217] width 317 height 13
type input "1"
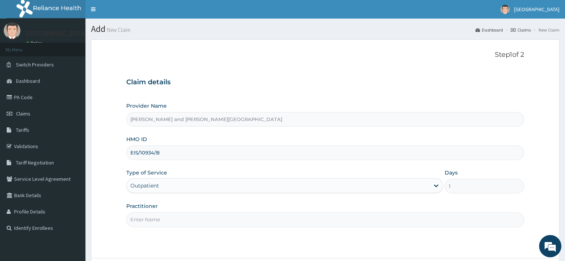
click at [151, 220] on input "Practitioner" at bounding box center [324, 219] width 397 height 14
type input "[PERSON_NAME]"
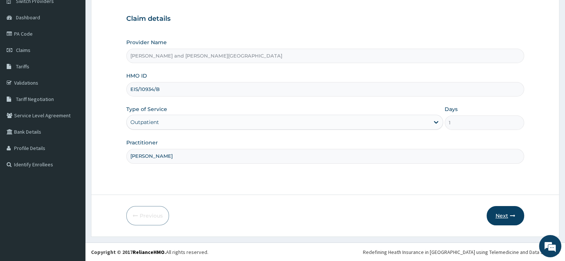
click at [509, 215] on button "Next" at bounding box center [505, 215] width 38 height 19
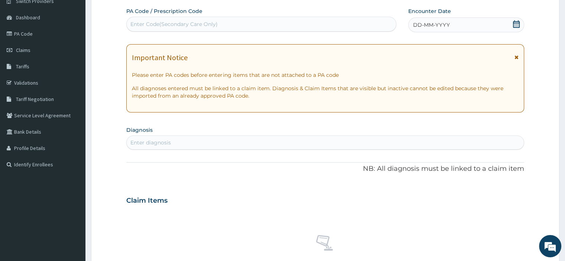
click at [162, 22] on div "Enter Code(Secondary Care Only)" at bounding box center [173, 23] width 87 height 7
paste input "PA/82EADE"
type input "PA/82EADE"
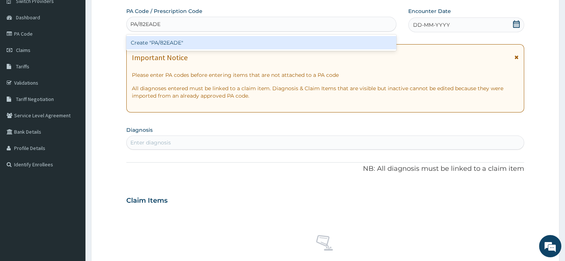
click at [167, 38] on div "Create "PA/82EADE"" at bounding box center [261, 42] width 270 height 13
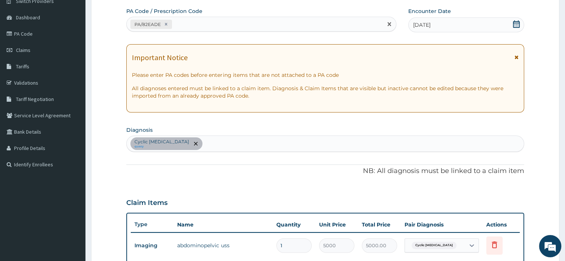
click at [199, 22] on div "PA/82EADE" at bounding box center [255, 24] width 256 height 12
paste input "PA/3B6A2E"
type input "PA/3B6A2E"
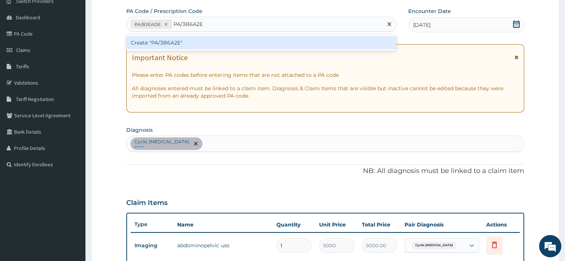
click at [161, 43] on div "Create "PA/3B6A2E"" at bounding box center [261, 42] width 270 height 13
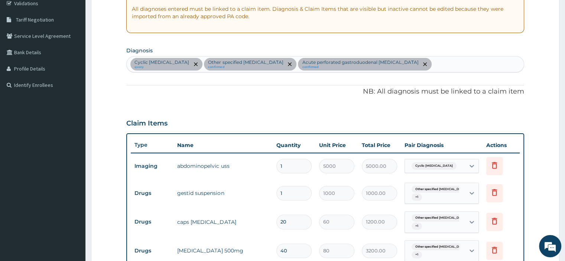
scroll to position [142, 0]
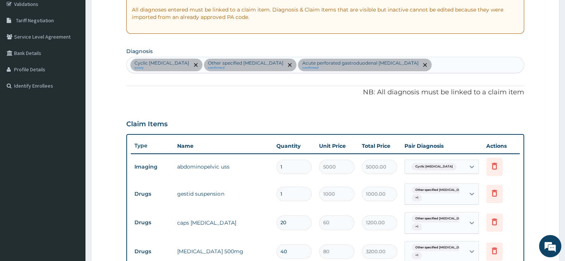
click at [470, 58] on div "Cyclic pelvic pain query Other specified gastric ulcer confirmed Acute perforat…" at bounding box center [325, 65] width 397 height 16
type input "M"
type input "FEVER"
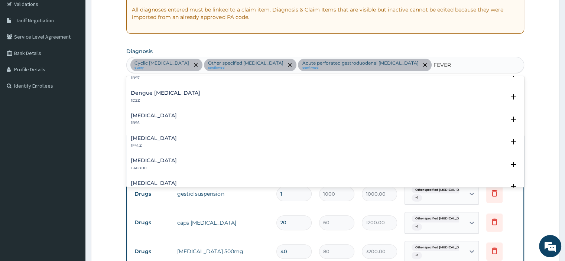
scroll to position [408, 0]
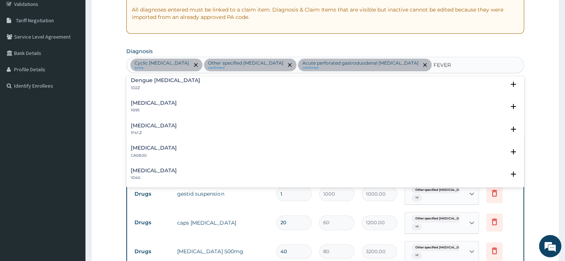
click at [177, 124] on h4 "Plasmodium vivax malaria without complication" at bounding box center [154, 126] width 46 height 6
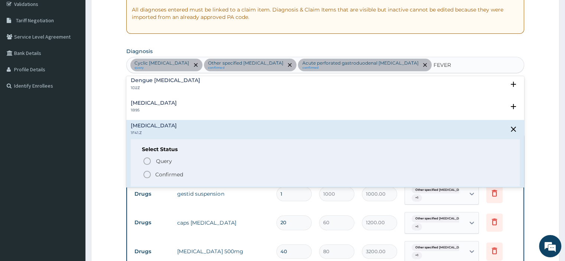
click at [146, 173] on icon "status option filled" at bounding box center [147, 174] width 9 height 9
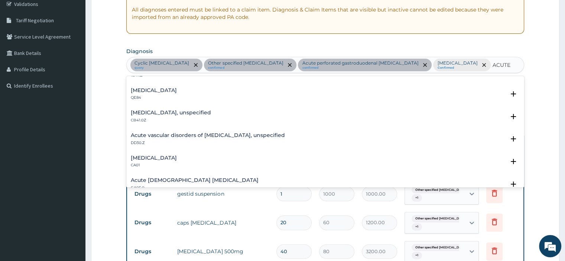
scroll to position [111, 0]
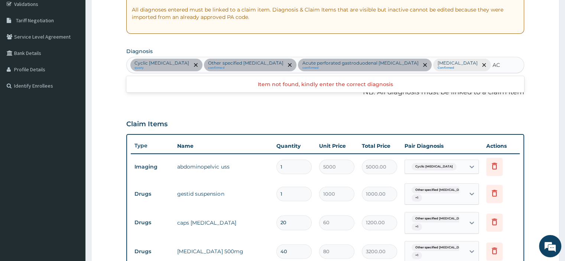
type input "A"
type input "S"
type input "C"
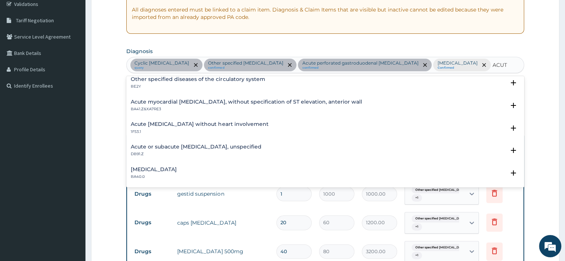
scroll to position [223, 0]
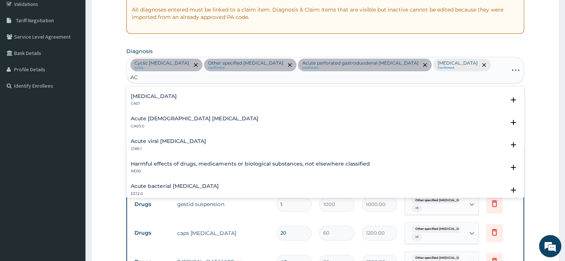
type input "A"
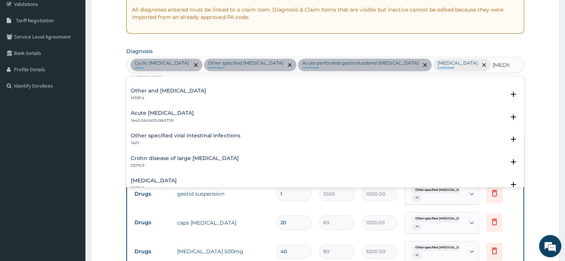
scroll to position [0, 0]
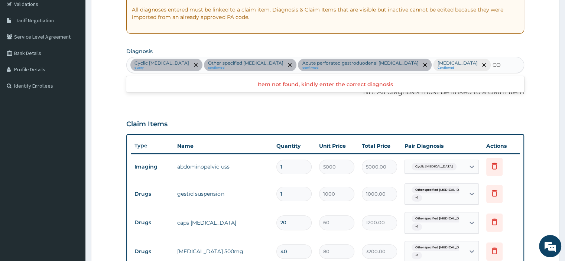
type input "C"
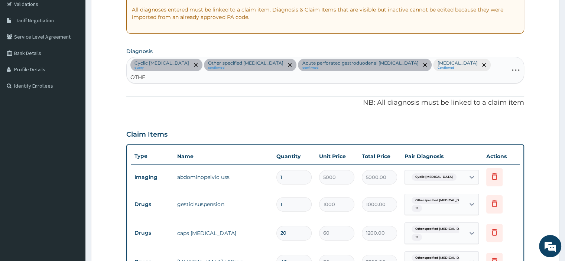
type input "OTHER"
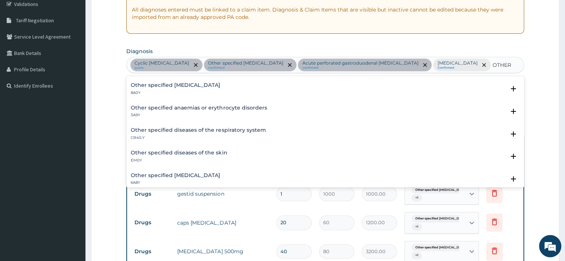
scroll to position [89, 0]
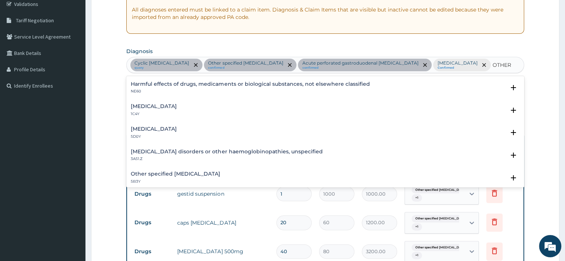
click at [177, 109] on h4 "Other specified bacterial diseases" at bounding box center [154, 107] width 46 height 6
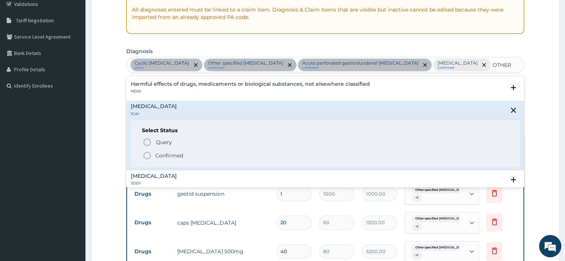
click at [146, 160] on icon "status option filled" at bounding box center [147, 155] width 9 height 9
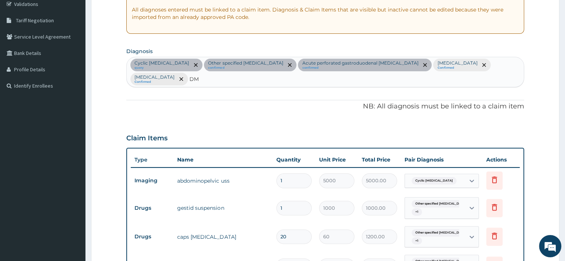
type input "D"
type input "M"
type input "D"
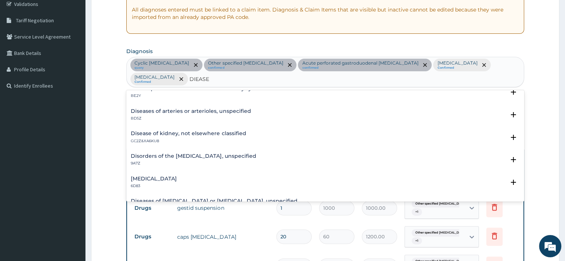
scroll to position [424, 0]
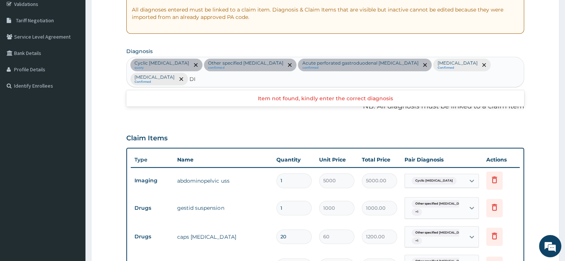
type input "D"
type input "B"
type input "G"
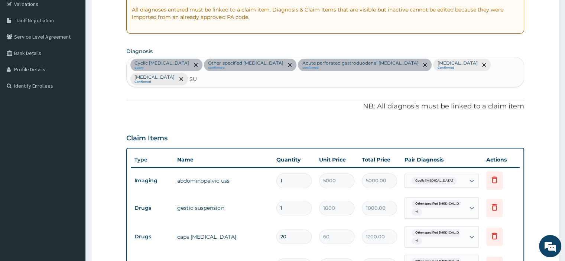
type input "S"
type input "P"
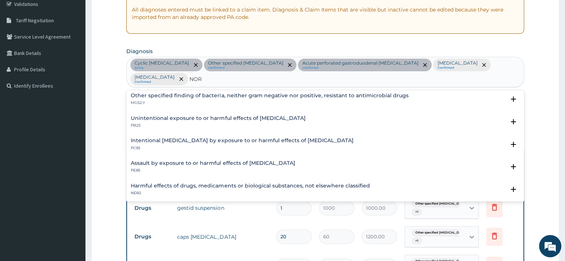
scroll to position [0, 0]
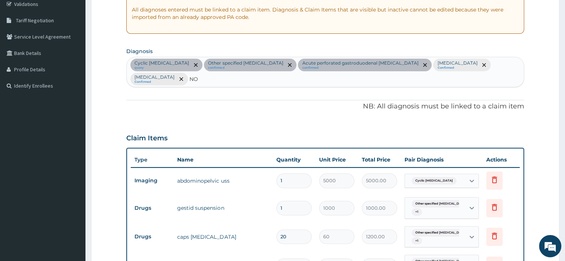
type input "N"
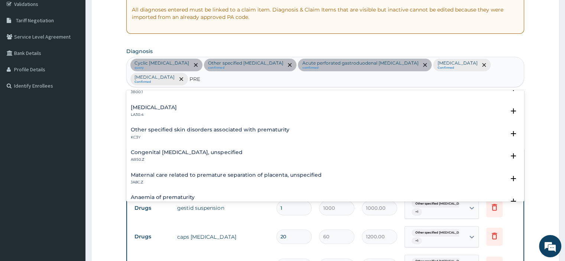
scroll to position [995, 0]
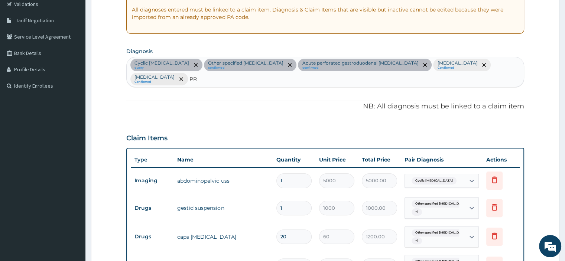
type input "P"
click at [260, 81] on div "Cyclic pelvic pain query Other specified gastric ulcer confirmed Acute perforat…" at bounding box center [325, 72] width 397 height 30
type input "D"
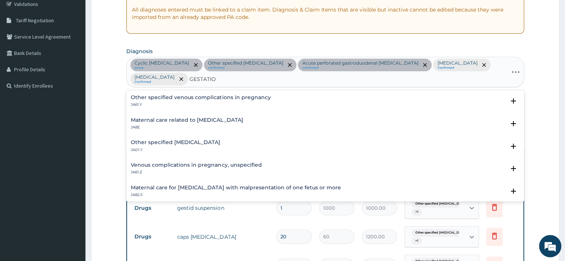
type input "GESTATION"
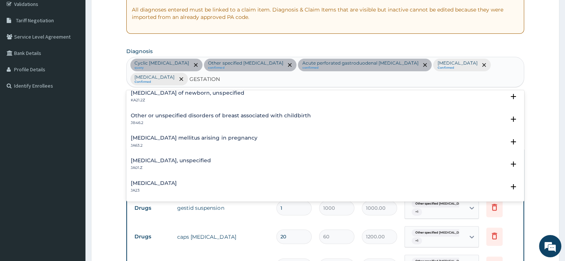
scroll to position [127, 0]
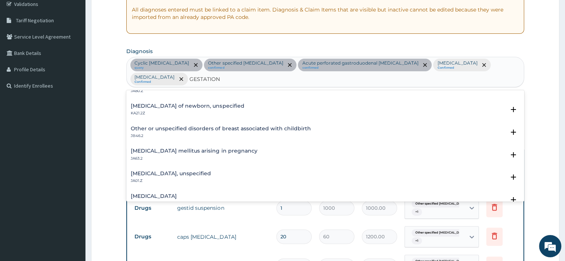
click at [143, 149] on h4 "Diabetes mellitus arising in pregnancy" at bounding box center [194, 151] width 126 height 6
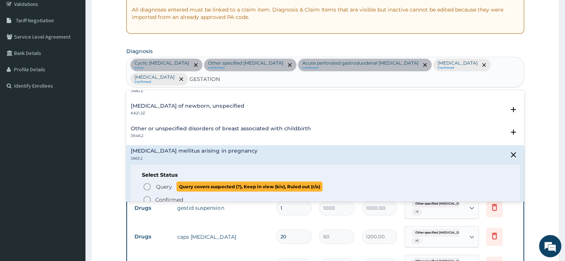
click at [146, 185] on icon "status option query" at bounding box center [147, 186] width 9 height 9
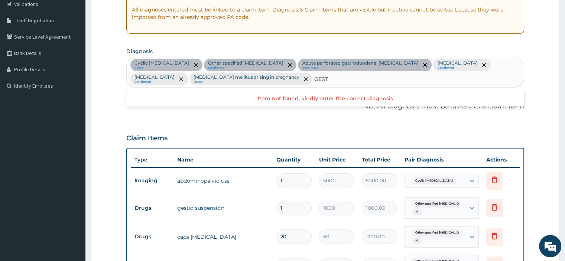
type input "GESTA"
click at [354, 84] on div "Cyclic pelvic pain query Other specified gastric ulcer confirmed Acute perforat…" at bounding box center [325, 72] width 397 height 30
type input "G"
type input "NORMAL"
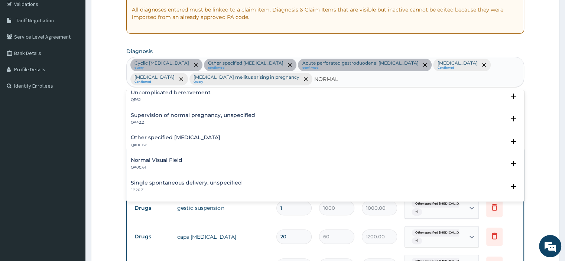
scroll to position [74, 0]
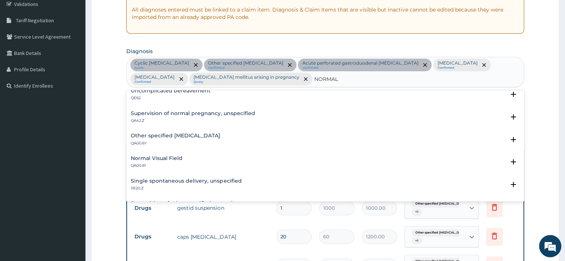
click at [215, 111] on h4 "Supervision of normal pregnancy, unspecified" at bounding box center [193, 114] width 124 height 6
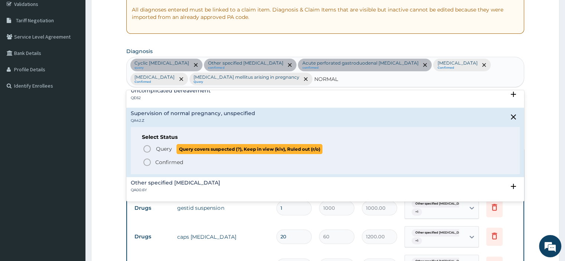
click at [146, 150] on icon "status option query" at bounding box center [147, 148] width 9 height 9
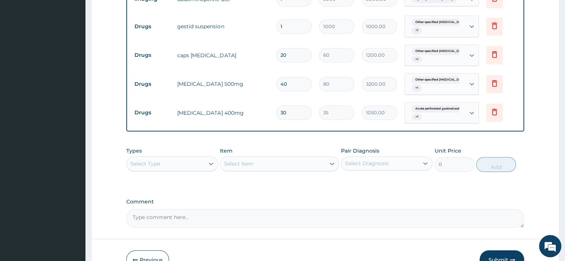
scroll to position [328, 0]
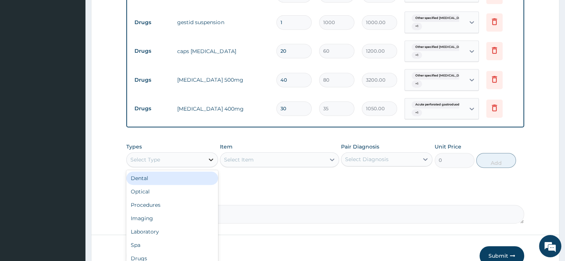
click at [207, 153] on div at bounding box center [210, 159] width 13 height 13
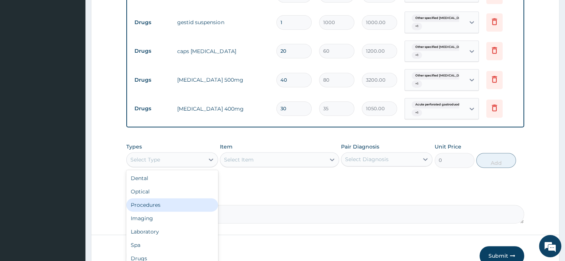
click at [159, 204] on div "Procedures" at bounding box center [171, 204] width 91 height 13
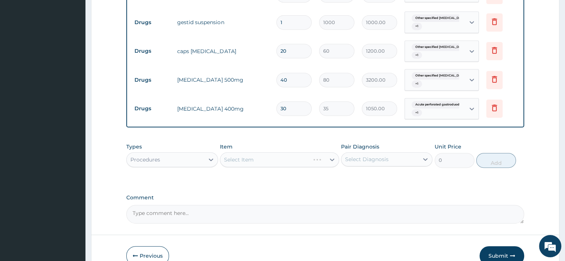
click at [260, 155] on div "Select Item" at bounding box center [279, 159] width 119 height 15
click at [245, 159] on div "Select Item" at bounding box center [279, 159] width 119 height 15
click at [257, 160] on div "Select Item" at bounding box center [279, 159] width 119 height 15
click at [257, 160] on div "Select Item" at bounding box center [272, 160] width 105 height 12
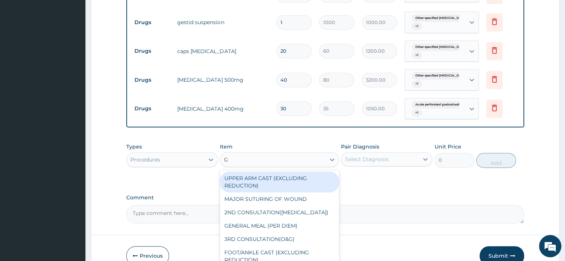
type input "GP"
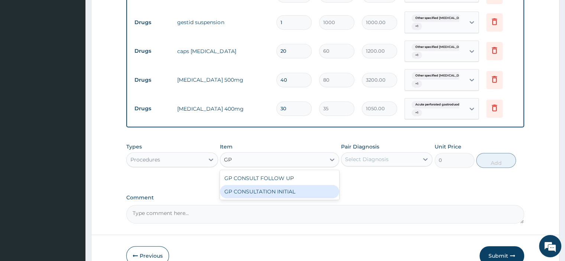
drag, startPoint x: 282, startPoint y: 191, endPoint x: 318, endPoint y: 180, distance: 37.5
click at [287, 187] on div "GP CONSULTATION INITIAL" at bounding box center [279, 191] width 119 height 13
type input "2000"
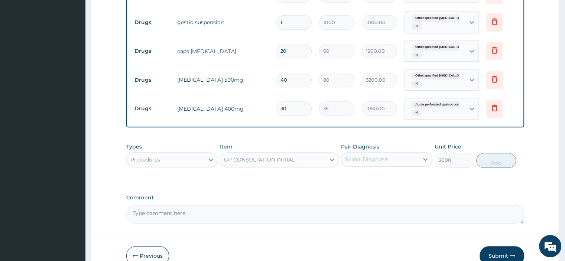
click at [369, 156] on div "Select Diagnosis" at bounding box center [366, 159] width 43 height 7
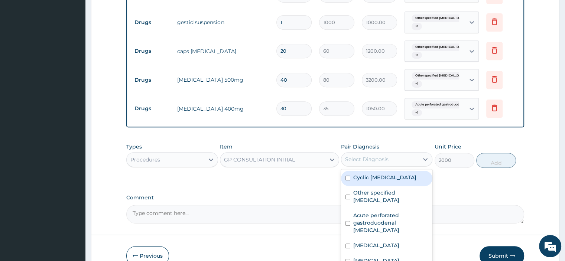
drag, startPoint x: 369, startPoint y: 169, endPoint x: 369, endPoint y: 187, distance: 17.8
click at [369, 171] on div "Cyclic pelvic pain" at bounding box center [386, 178] width 91 height 15
checkbox input "true"
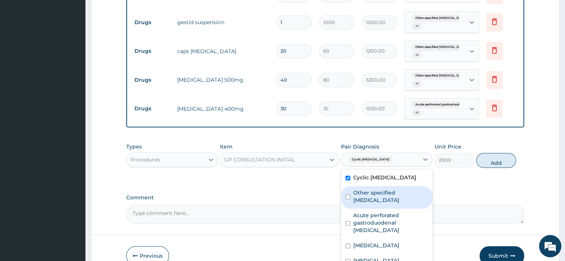
click at [370, 195] on label "Other specified gastric ulcer" at bounding box center [390, 196] width 75 height 15
checkbox input "true"
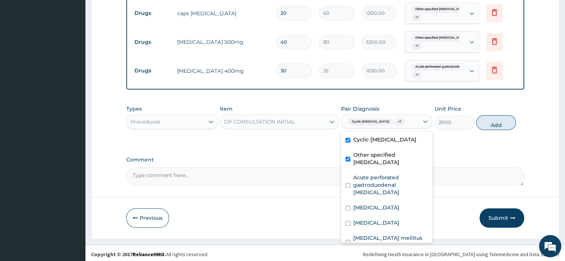
scroll to position [366, 0]
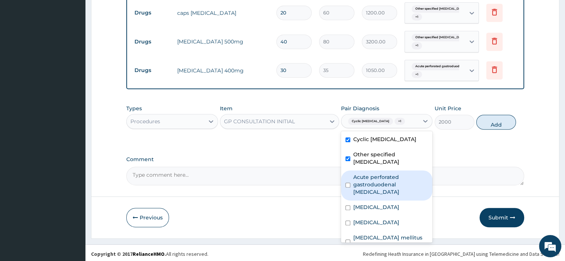
click at [375, 180] on label "Acute perforated gastroduodenal ulcer" at bounding box center [390, 184] width 75 height 22
checkbox input "true"
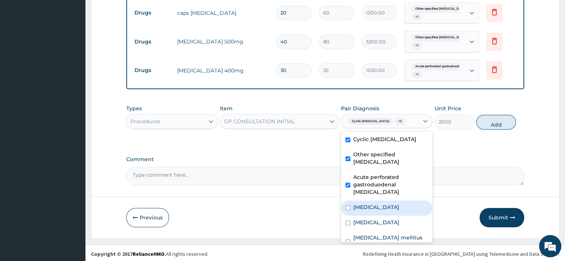
click at [369, 205] on label "Plasmodium vivax malaria without complication" at bounding box center [376, 206] width 46 height 7
checkbox input "true"
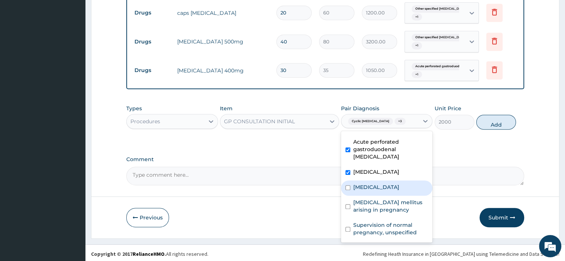
click at [375, 184] on label "Other specified bacterial diseases" at bounding box center [376, 186] width 46 height 7
checkbox input "true"
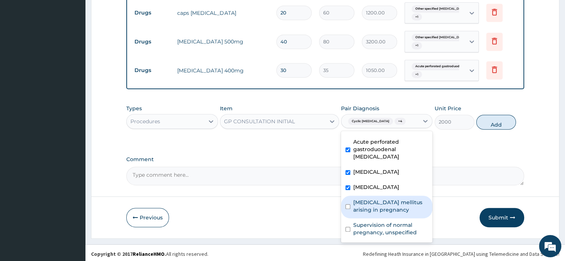
click at [368, 206] on label "Diabetes mellitus arising in pregnancy" at bounding box center [390, 206] width 75 height 15
checkbox input "true"
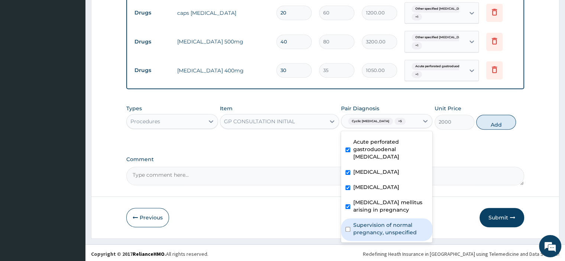
click at [374, 228] on label "Supervision of normal pregnancy, unspecified" at bounding box center [390, 228] width 75 height 15
checkbox input "true"
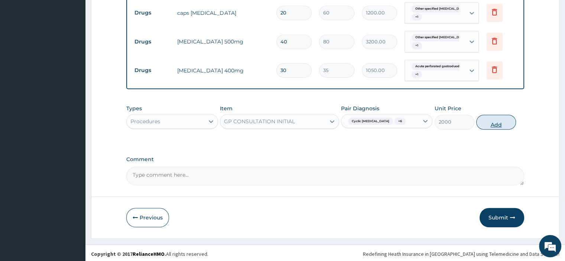
click at [498, 121] on button "Add" at bounding box center [496, 122] width 40 height 15
type input "0"
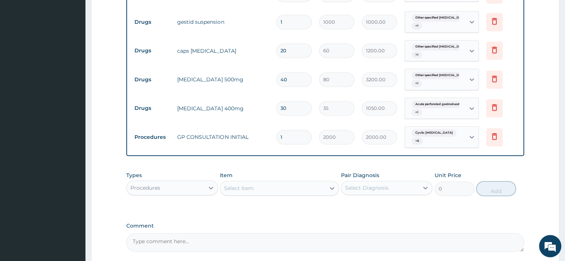
scroll to position [329, 0]
click at [208, 183] on icon at bounding box center [210, 186] width 7 height 7
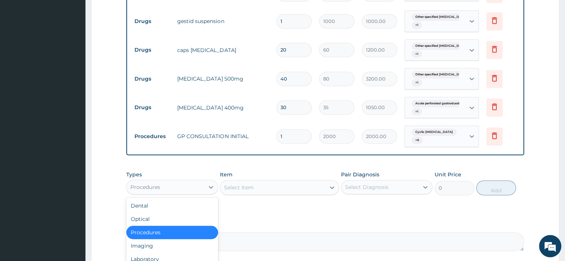
scroll to position [25, 0]
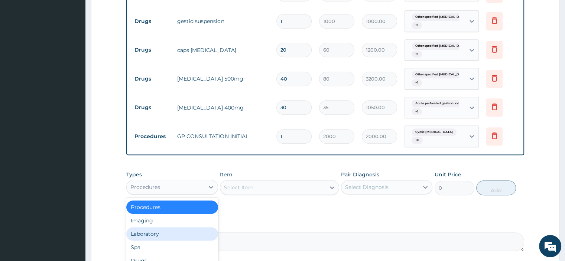
click at [154, 229] on div "Laboratory" at bounding box center [171, 233] width 91 height 13
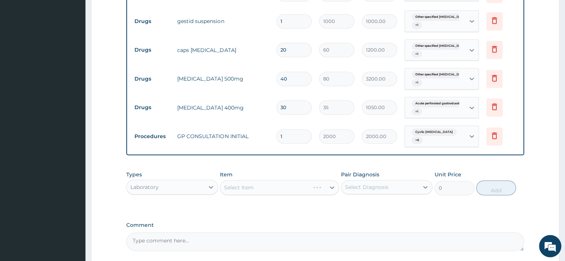
click at [248, 184] on div "Select Item" at bounding box center [279, 187] width 119 height 15
click at [278, 186] on div "Select Item" at bounding box center [279, 187] width 119 height 15
click at [245, 181] on div "Select Item" at bounding box center [279, 187] width 119 height 15
click at [248, 183] on div "Select Item" at bounding box center [279, 187] width 119 height 15
click at [257, 183] on div "Select Item" at bounding box center [279, 187] width 119 height 15
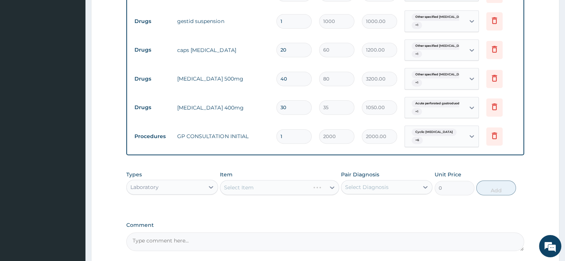
click at [239, 185] on div "Select Item" at bounding box center [279, 187] width 119 height 15
click at [262, 185] on div "Select Item" at bounding box center [279, 187] width 119 height 15
click at [260, 183] on div "Select Item" at bounding box center [279, 187] width 119 height 15
click at [271, 180] on div "Select Item" at bounding box center [279, 187] width 119 height 15
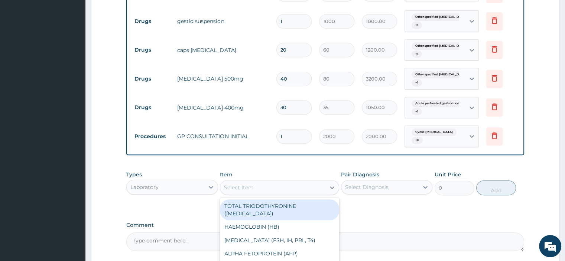
click at [265, 182] on div "Select Item" at bounding box center [272, 188] width 105 height 12
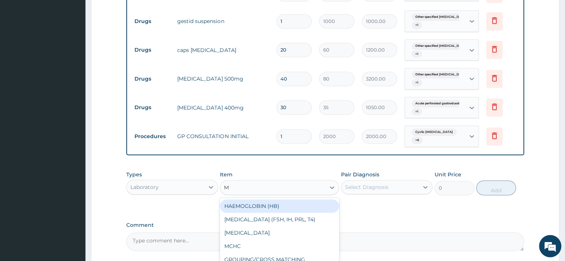
type input "MP"
click at [263, 199] on div "MP" at bounding box center [279, 205] width 119 height 13
type input "1000"
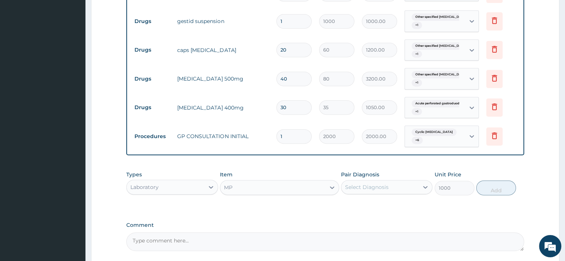
click at [351, 183] on div "Select Diagnosis" at bounding box center [366, 186] width 43 height 7
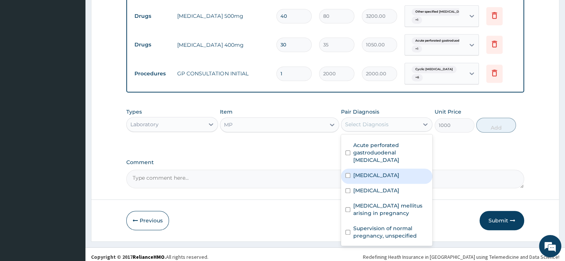
scroll to position [50, 0]
drag, startPoint x: 388, startPoint y: 163, endPoint x: 434, endPoint y: 143, distance: 49.7
click at [399, 172] on label "Plasmodium vivax malaria without complication" at bounding box center [376, 175] width 46 height 7
checkbox input "true"
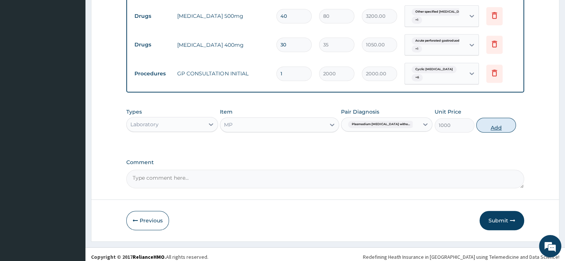
click at [502, 121] on button "Add" at bounding box center [496, 125] width 40 height 15
type input "0"
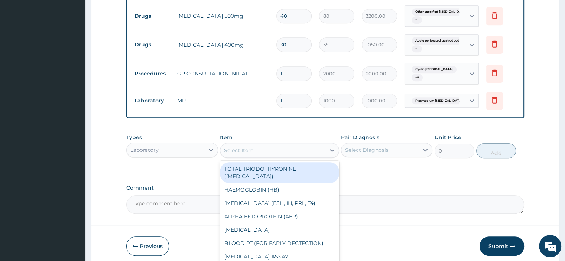
click at [252, 150] on div "Select Item" at bounding box center [272, 150] width 105 height 12
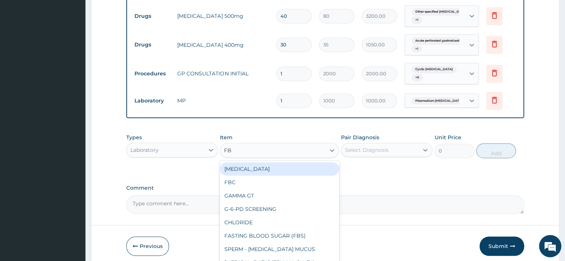
type input "FBC"
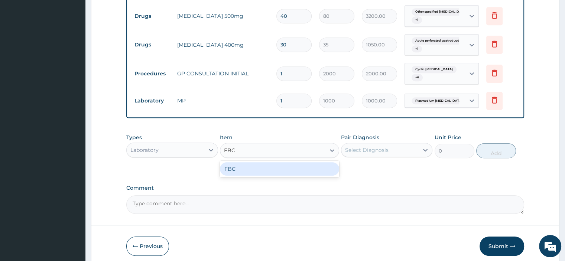
click at [260, 164] on div "FBC" at bounding box center [279, 168] width 119 height 13
type input "2000"
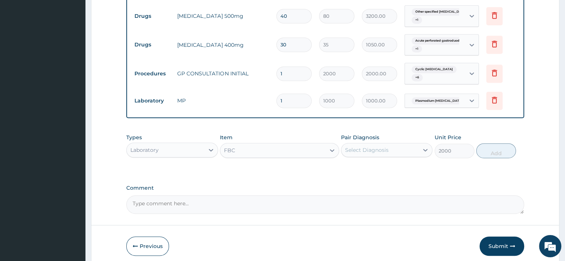
click at [379, 147] on div "Select Diagnosis" at bounding box center [366, 149] width 43 height 7
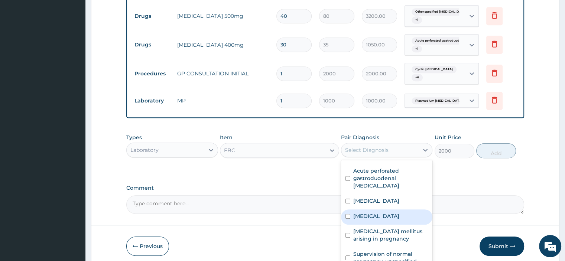
click at [396, 212] on label "Other specified bacterial diseases" at bounding box center [376, 215] width 46 height 7
checkbox input "true"
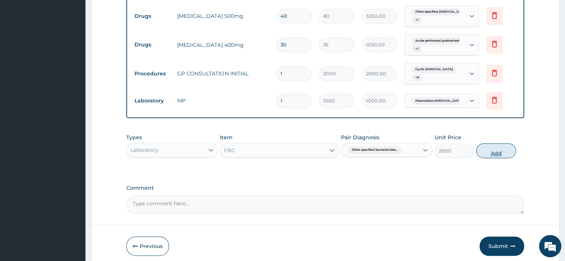
click at [495, 147] on button "Add" at bounding box center [496, 150] width 40 height 15
type input "0"
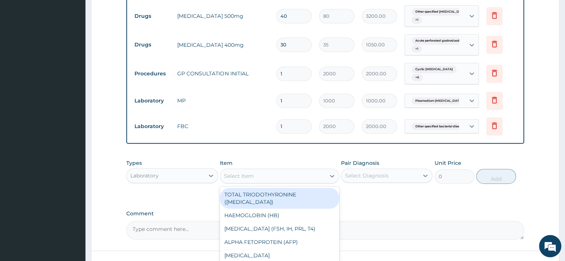
click at [233, 172] on div "Select Item" at bounding box center [239, 175] width 30 height 7
type input "H"
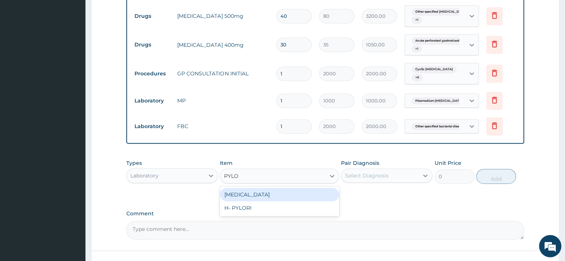
type input "PYLOR"
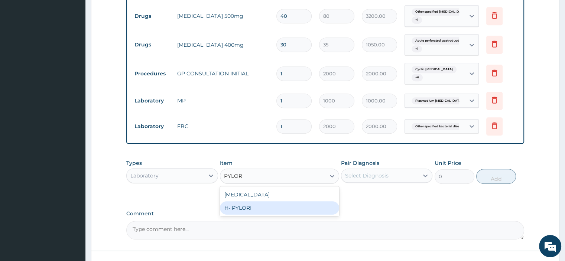
click at [263, 207] on div "H- PYLORI" at bounding box center [279, 207] width 119 height 13
type input "5500"
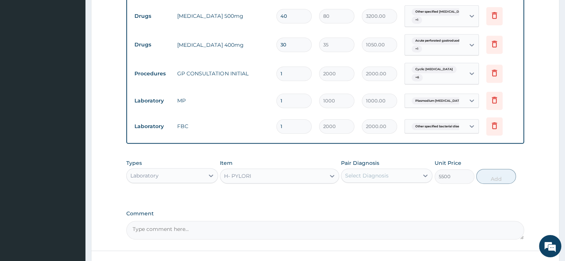
click at [377, 172] on div "Select Diagnosis" at bounding box center [366, 175] width 43 height 7
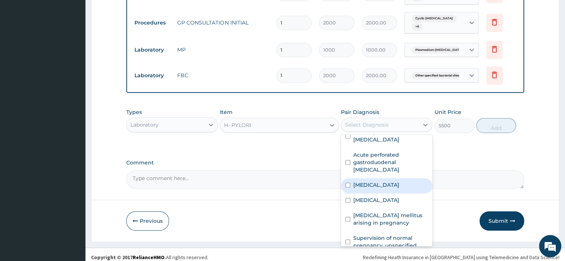
scroll to position [0, 0]
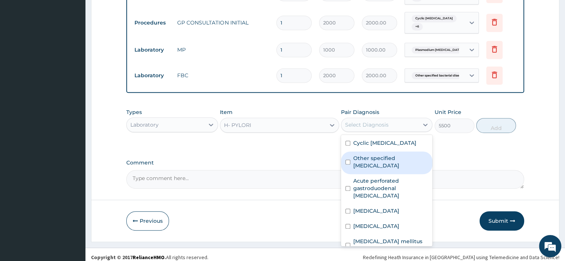
click at [390, 156] on label "Other specified gastric ulcer" at bounding box center [390, 161] width 75 height 15
checkbox input "true"
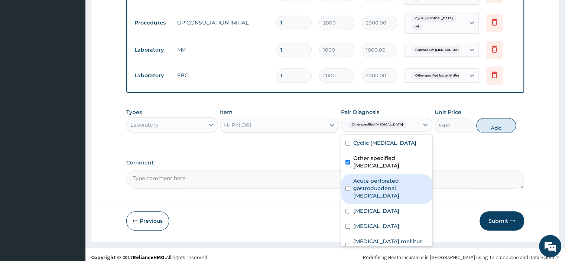
drag, startPoint x: 390, startPoint y: 179, endPoint x: 436, endPoint y: 155, distance: 51.7
click at [390, 178] on label "Acute perforated gastroduodenal ulcer" at bounding box center [390, 188] width 75 height 22
checkbox input "true"
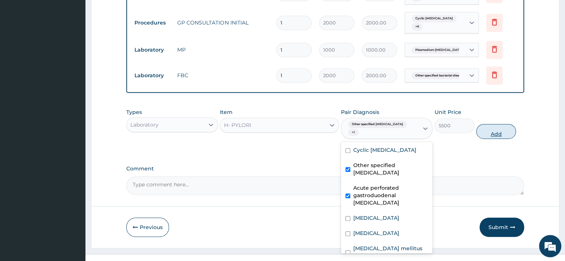
click at [484, 124] on button "Add" at bounding box center [496, 131] width 40 height 15
type input "0"
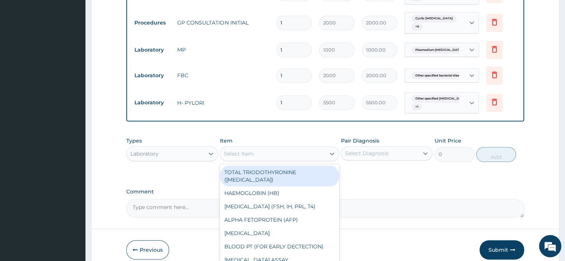
click at [241, 150] on div "Select Item" at bounding box center [239, 153] width 30 height 7
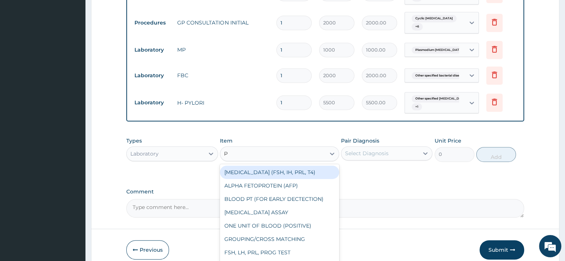
type input "PT"
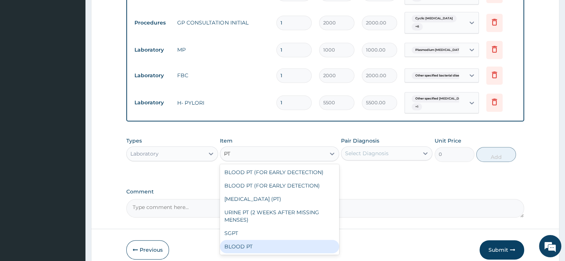
drag, startPoint x: 263, startPoint y: 245, endPoint x: 338, endPoint y: 201, distance: 87.6
click at [268, 240] on div "BLOOD PT" at bounding box center [279, 246] width 119 height 13
type input "1500"
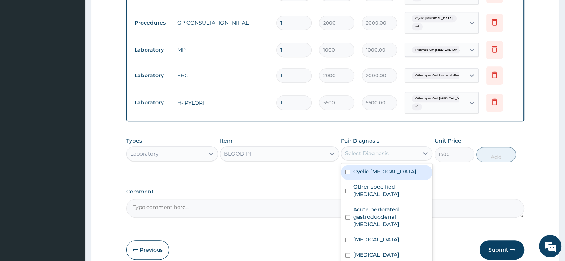
click at [383, 150] on div "Select Diagnosis" at bounding box center [366, 153] width 43 height 7
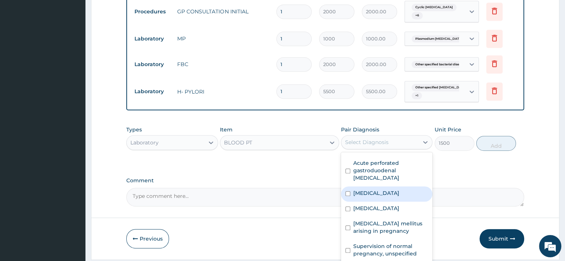
scroll to position [472, 0]
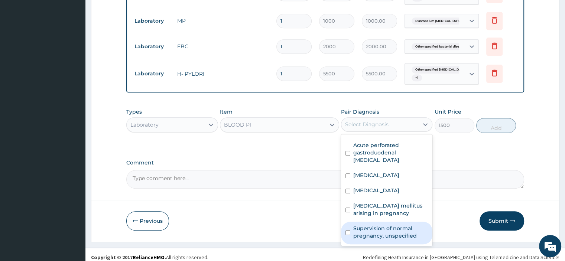
click at [387, 225] on label "Supervision of normal pregnancy, unspecified" at bounding box center [390, 232] width 75 height 15
checkbox input "true"
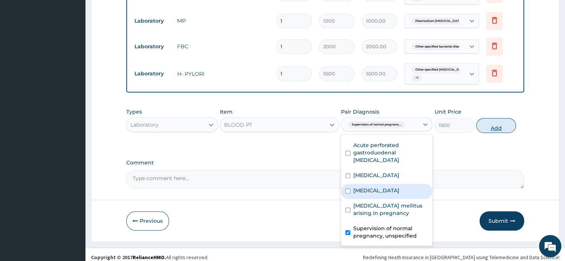
click at [496, 118] on button "Add" at bounding box center [496, 125] width 40 height 15
type input "0"
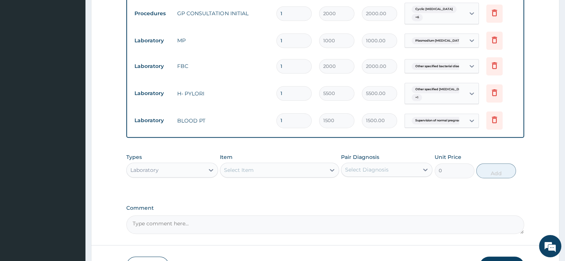
scroll to position [434, 0]
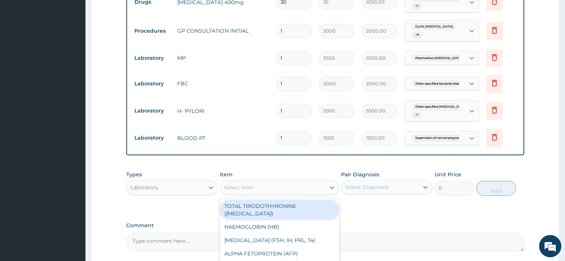
click at [240, 182] on div "Select Item" at bounding box center [272, 188] width 105 height 12
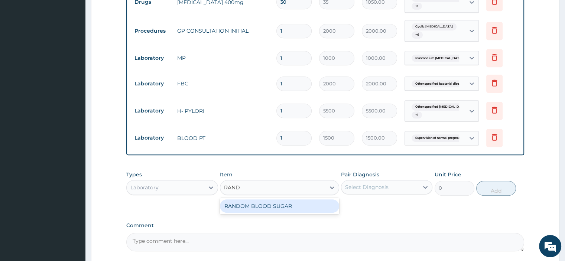
type input "RANDO"
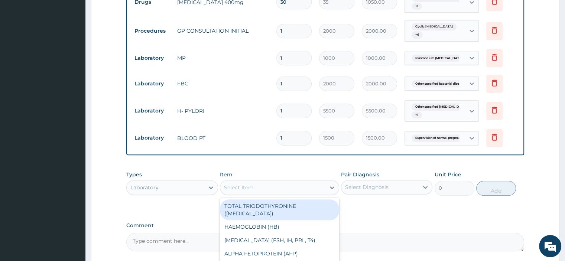
click at [247, 184] on div "Select Item" at bounding box center [239, 187] width 30 height 7
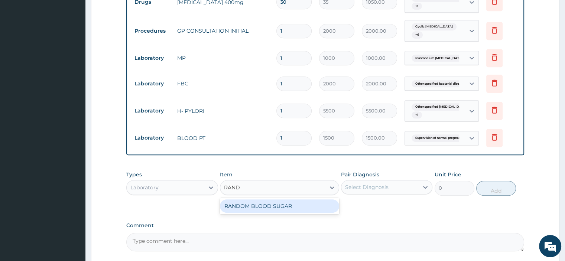
type input "RANDO"
click at [288, 199] on div "RANDOM BLOOD SUGAR" at bounding box center [279, 205] width 119 height 13
type input "700"
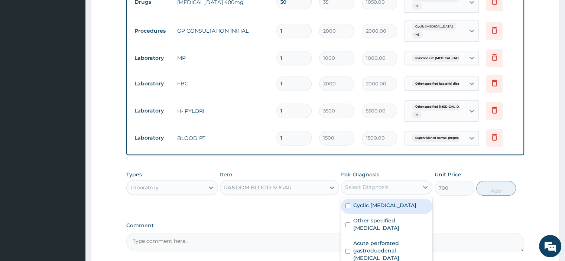
click at [364, 188] on div "Select Diagnosis" at bounding box center [386, 187] width 91 height 14
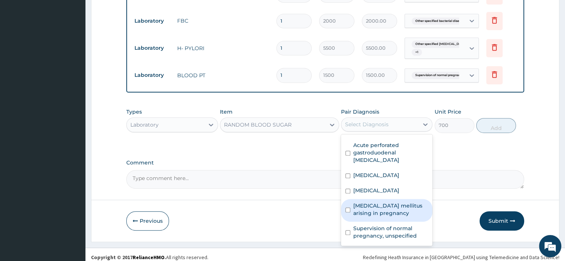
scroll to position [50, 0]
click at [396, 202] on label "Diabetes mellitus arising in pregnancy" at bounding box center [390, 209] width 75 height 15
checkbox input "true"
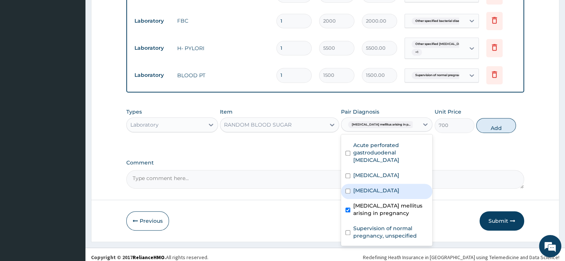
click at [498, 121] on button "Add" at bounding box center [496, 125] width 40 height 15
type input "0"
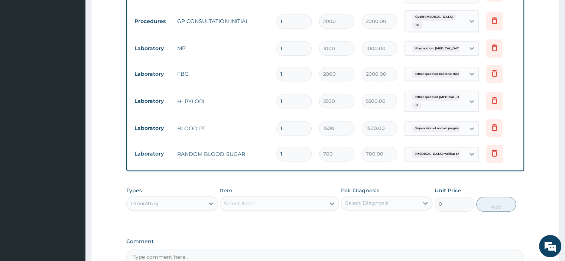
scroll to position [423, 0]
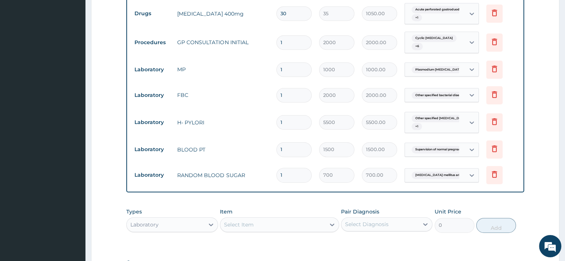
click at [233, 221] on div "Select Item" at bounding box center [239, 224] width 30 height 7
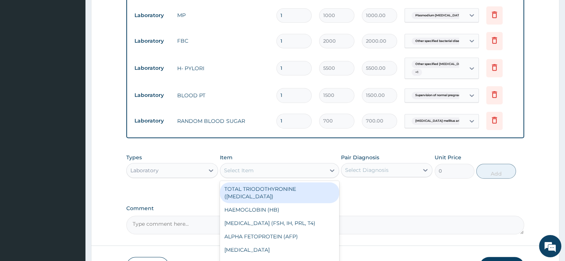
scroll to position [523, 0]
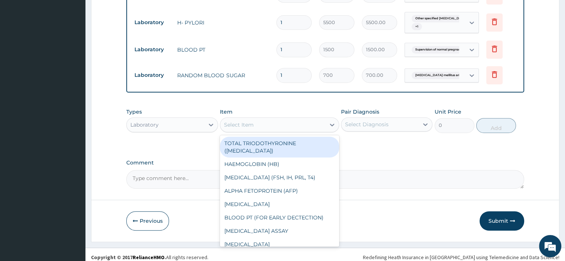
click at [218, 110] on div "Types Laboratory Item option RANDOM BLOOD SUGAR, selected. option TOTAL TRIODOT…" at bounding box center [324, 120] width 397 height 32
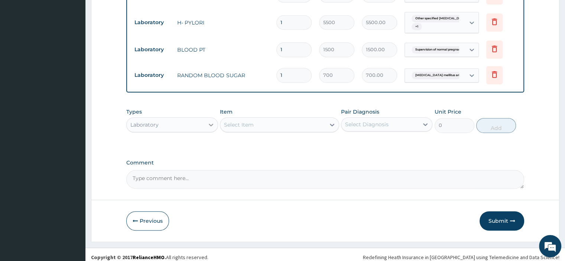
click at [210, 124] on icon at bounding box center [211, 125] width 4 height 3
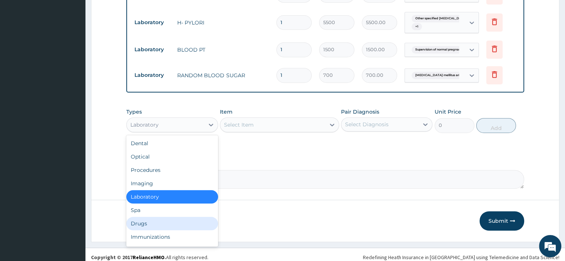
click at [144, 217] on div "Drugs" at bounding box center [171, 223] width 91 height 13
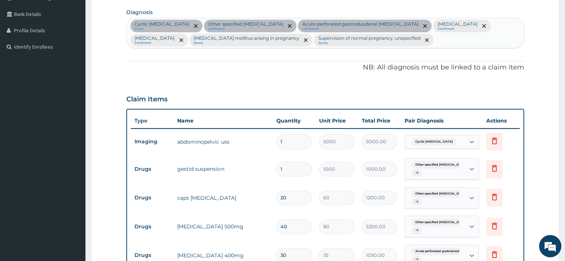
scroll to position [114, 0]
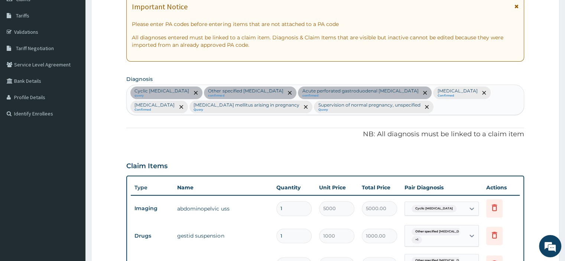
click at [467, 109] on div "Cyclic pelvic pain query Other specified gastric ulcer confirmed Acute perforat…" at bounding box center [325, 100] width 397 height 30
type input "H"
type input "WORM"
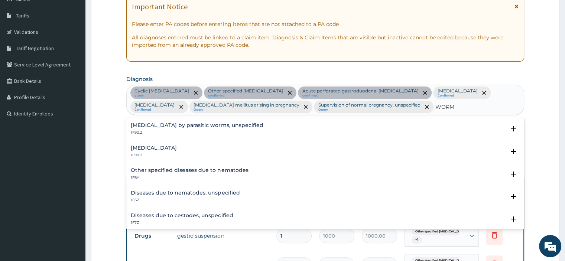
click at [162, 153] on p "1F90.2" at bounding box center [154, 155] width 46 height 5
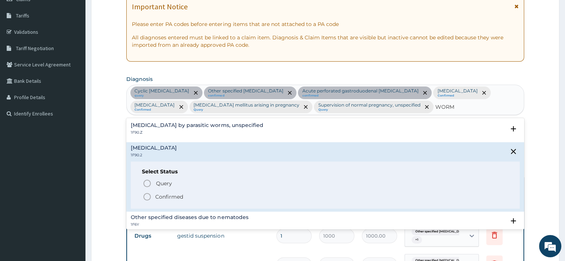
click at [144, 195] on circle "status option filled" at bounding box center [147, 196] width 7 height 7
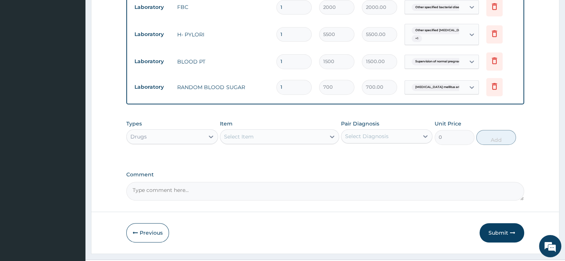
scroll to position [523, 0]
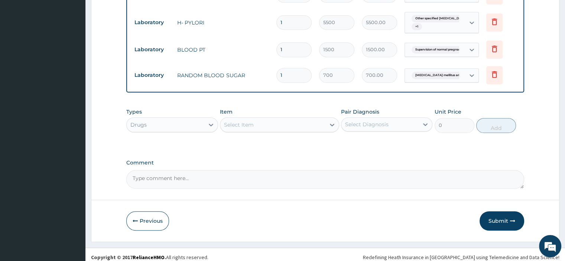
click at [255, 131] on div "Select Item" at bounding box center [272, 125] width 105 height 12
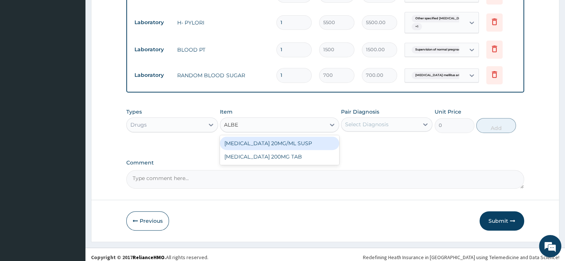
type input "ALBEN"
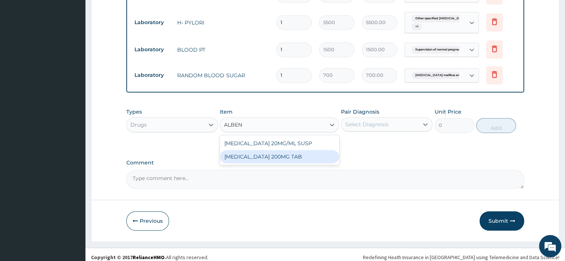
click at [283, 163] on div "ALBENDAZOLE 200MG TAB" at bounding box center [279, 156] width 119 height 13
type input "100"
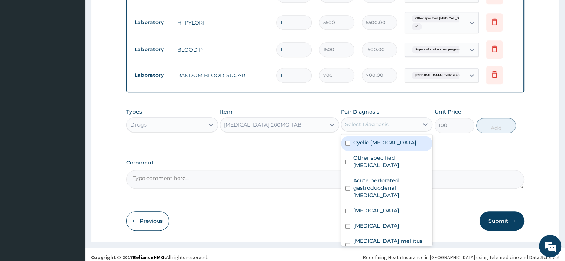
click at [381, 128] on div "Select Diagnosis" at bounding box center [379, 124] width 77 height 12
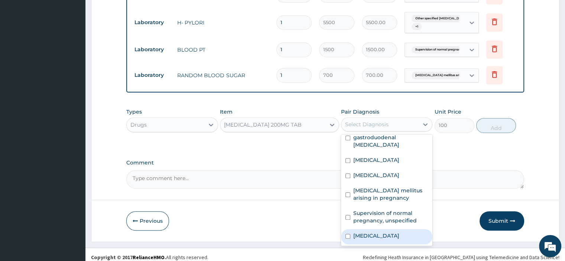
scroll to position [73, 0]
click at [386, 239] on label "Intestinal helminthiasis, unspecified" at bounding box center [376, 235] width 46 height 7
checkbox input "true"
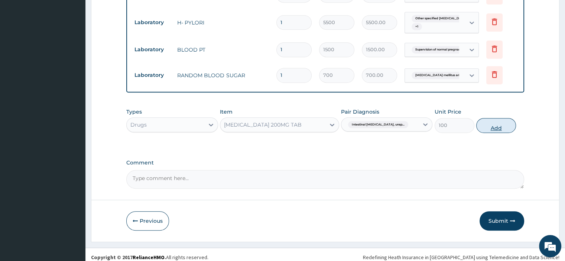
click at [499, 133] on button "Add" at bounding box center [496, 125] width 40 height 15
type input "0"
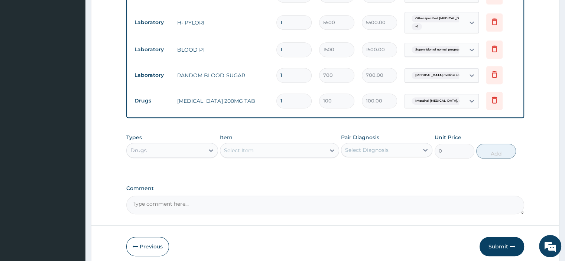
type input "0.00"
type input "2"
type input "200.00"
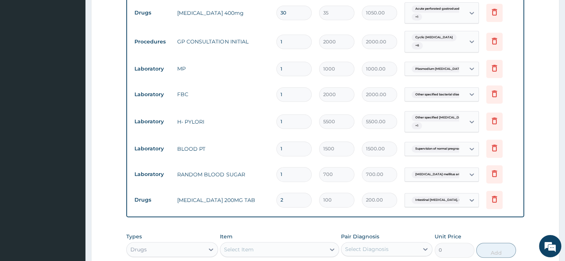
scroll to position [562, 0]
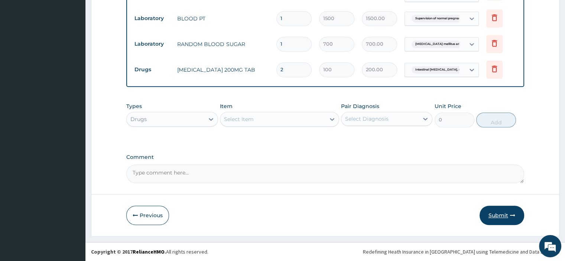
type input "2"
click at [491, 215] on button "Submit" at bounding box center [501, 215] width 45 height 19
